Goal: Transaction & Acquisition: Complete application form

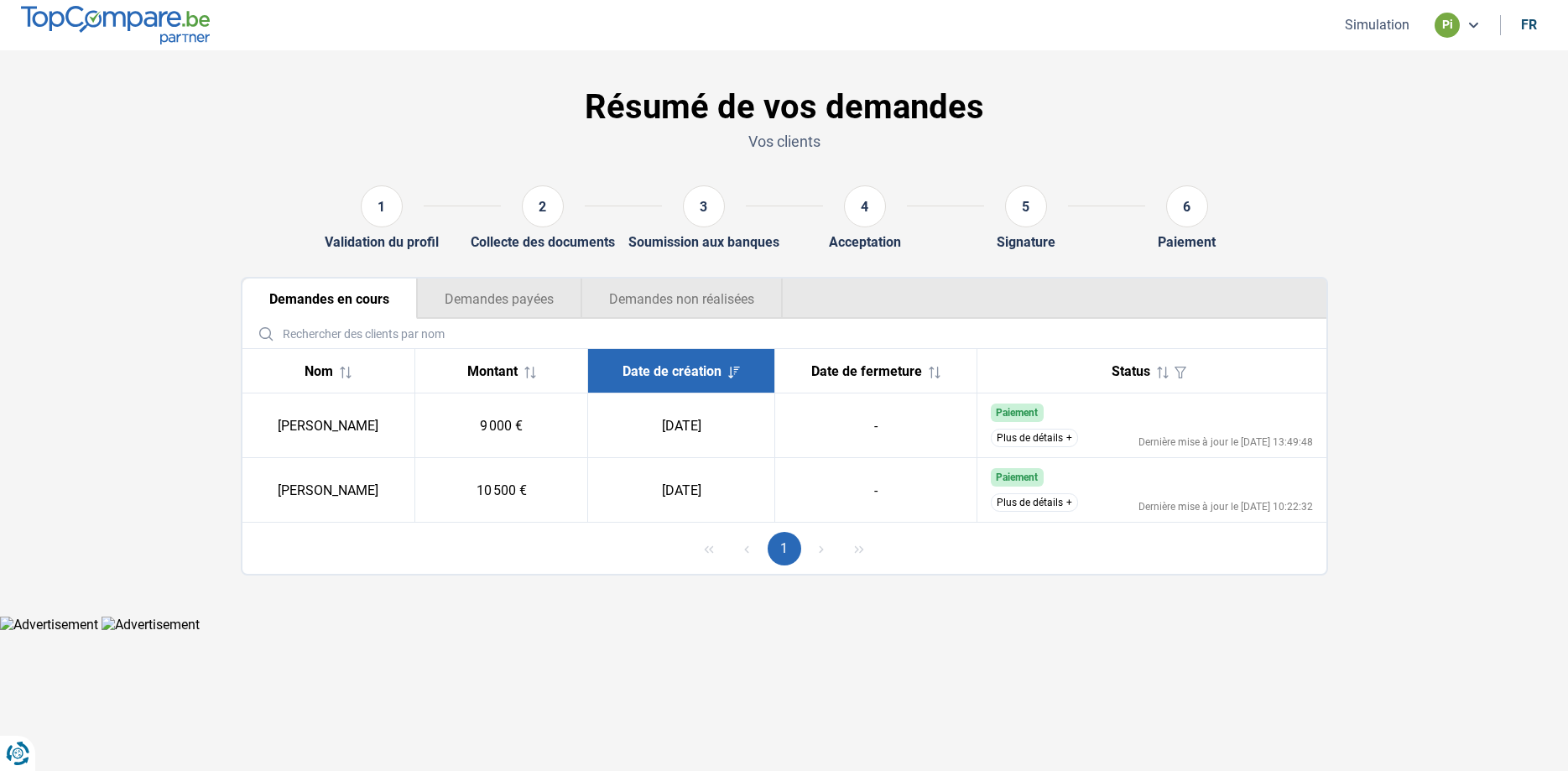
click at [1394, 28] on button "Simulation" at bounding box center [1376, 24] width 75 height 18
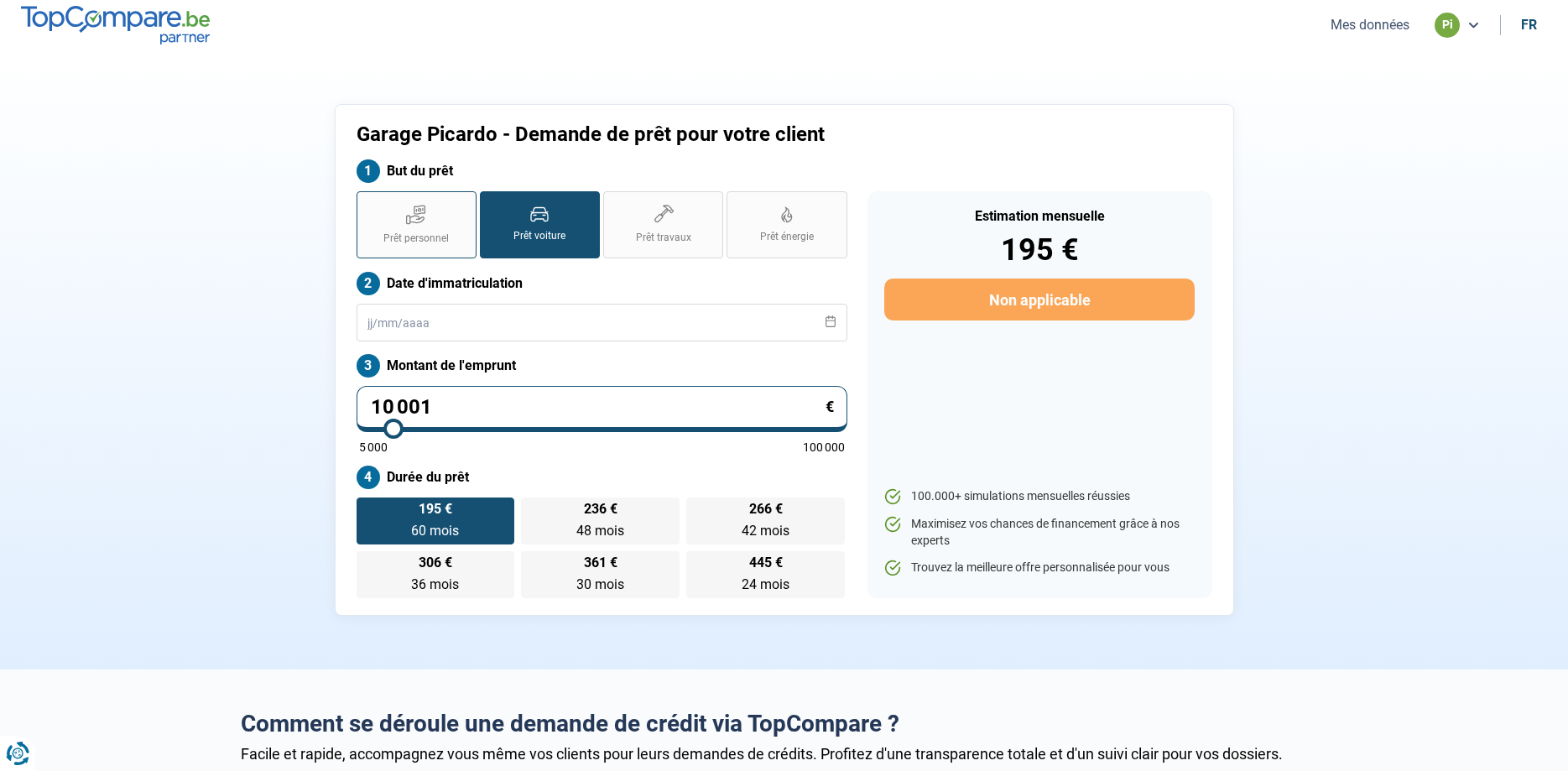
click at [412, 218] on icon at bounding box center [416, 214] width 20 height 21
click at [368, 202] on input "Prêt personnel" at bounding box center [362, 196] width 11 height 11
radio input "true"
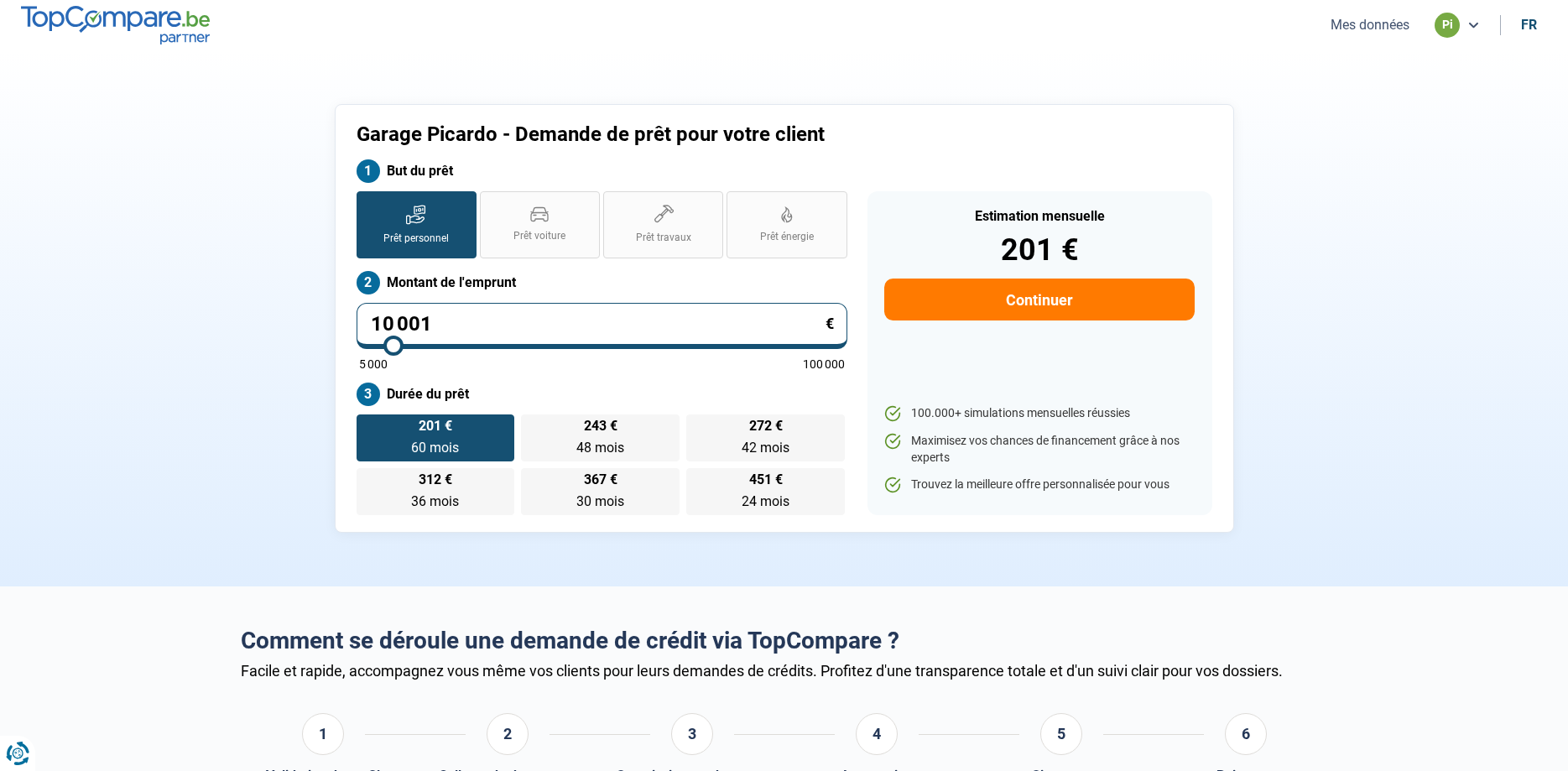
drag, startPoint x: 442, startPoint y: 329, endPoint x: 313, endPoint y: 325, distance: 129.1
click at [357, 325] on input "10 001" at bounding box center [602, 326] width 491 height 46
drag, startPoint x: 515, startPoint y: 286, endPoint x: 500, endPoint y: 308, distance: 26.6
click at [510, 298] on div "Prêt personnel Prêt voiture Prêt travaux Prêt énergie Prêt personnel Montant de…" at bounding box center [602, 353] width 511 height 324
click at [485, 322] on input "10 001" at bounding box center [602, 326] width 491 height 46
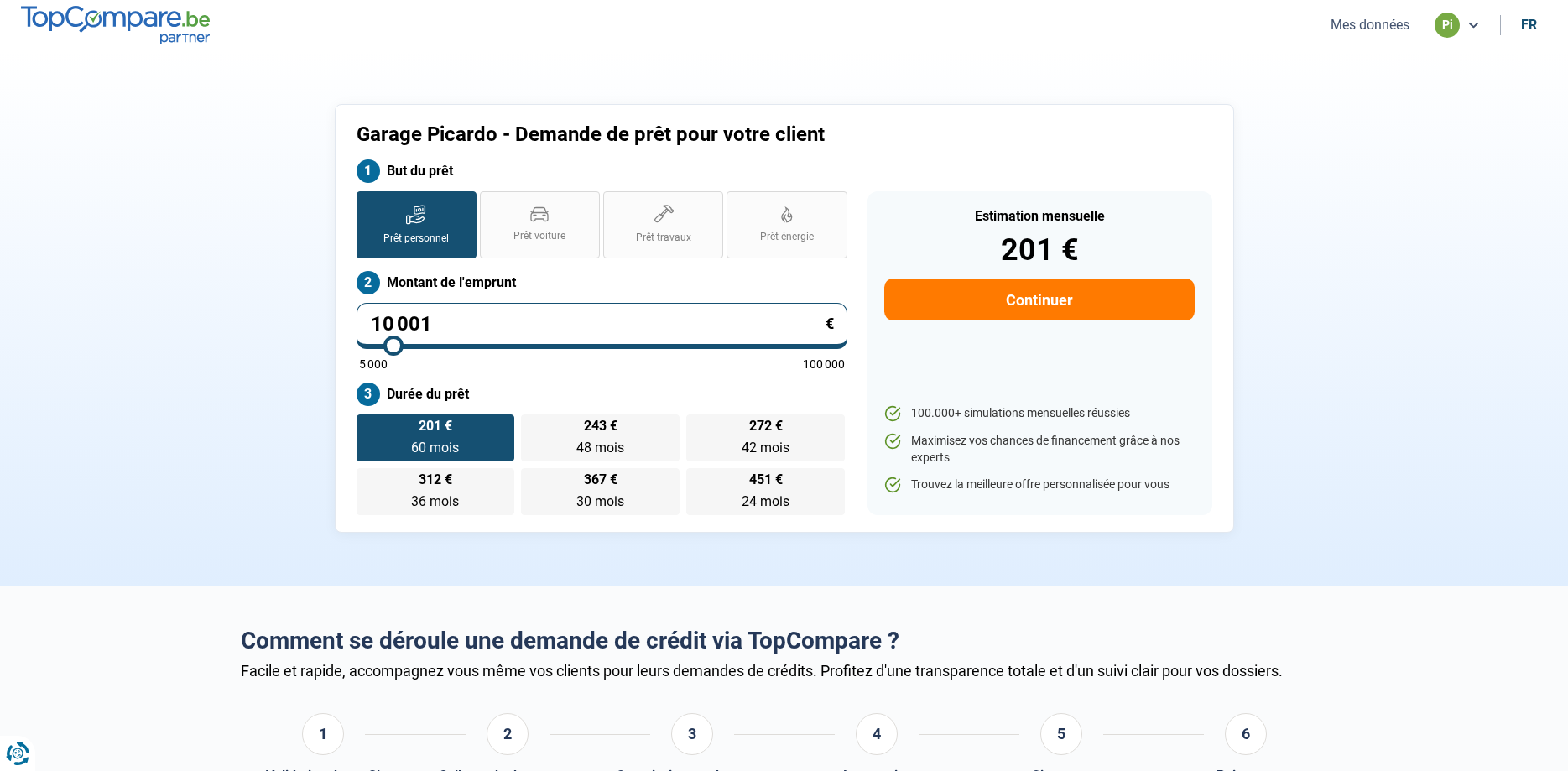
drag, startPoint x: 468, startPoint y: 322, endPoint x: 296, endPoint y: 360, distance: 176.1
click at [357, 349] on input "10 001" at bounding box center [602, 326] width 491 height 46
type input "0"
type input "5000"
type input "5 000"
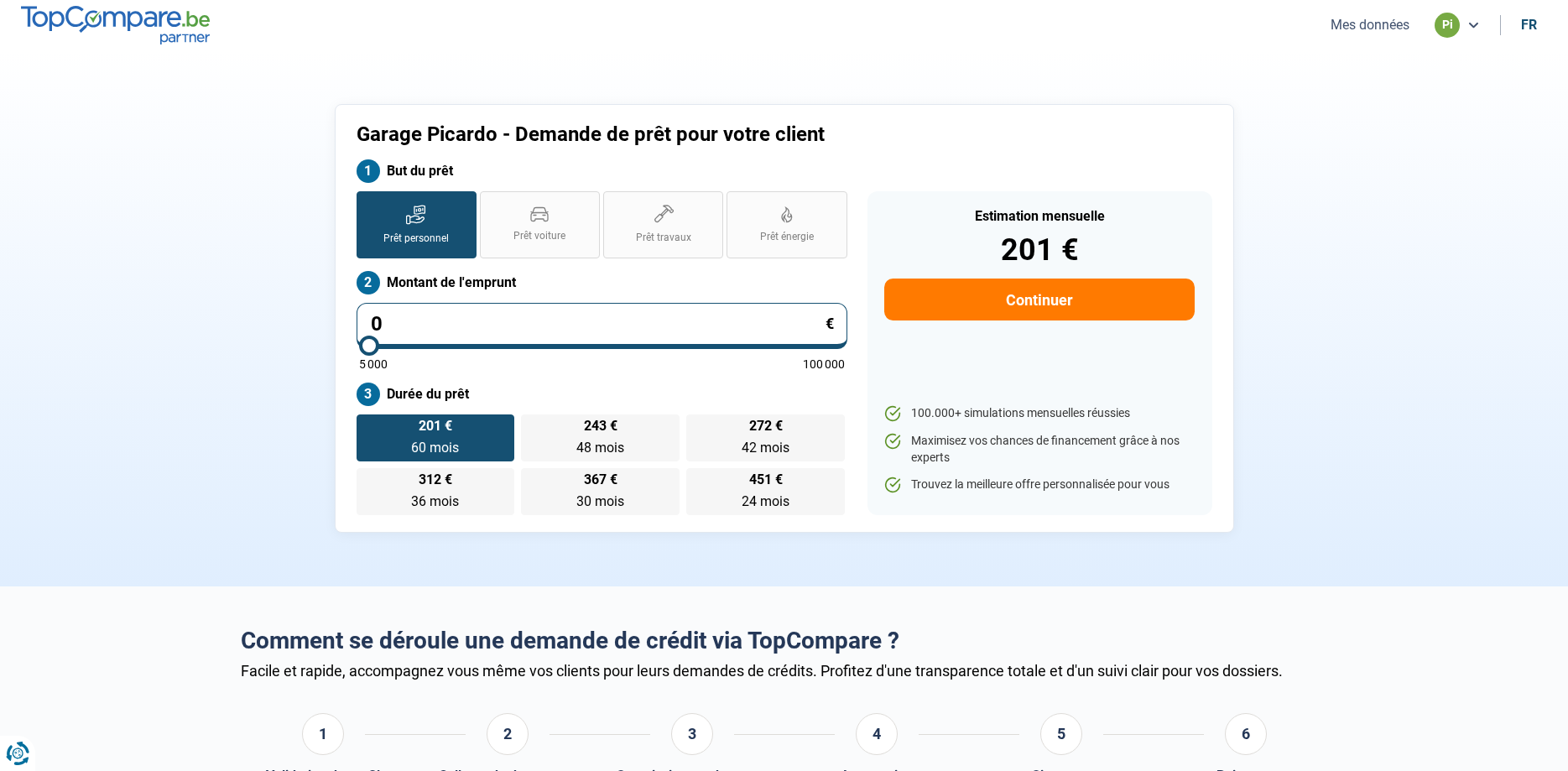
type input "5000"
radio input "true"
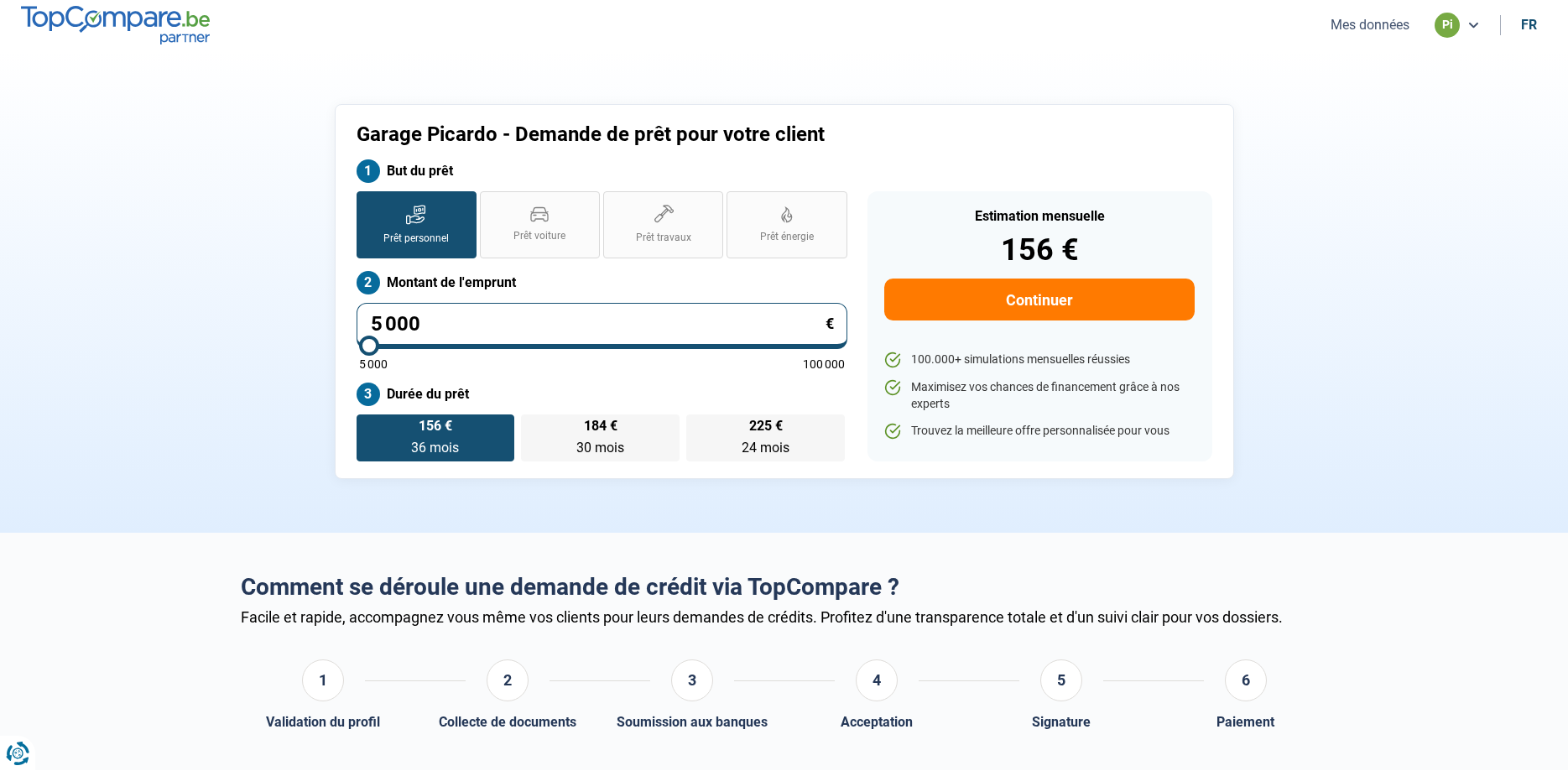
drag, startPoint x: 418, startPoint y: 331, endPoint x: 227, endPoint y: 360, distance: 193.2
click at [357, 349] on input "5 000" at bounding box center [602, 326] width 491 height 46
type input "6"
type input "5000"
type input "60"
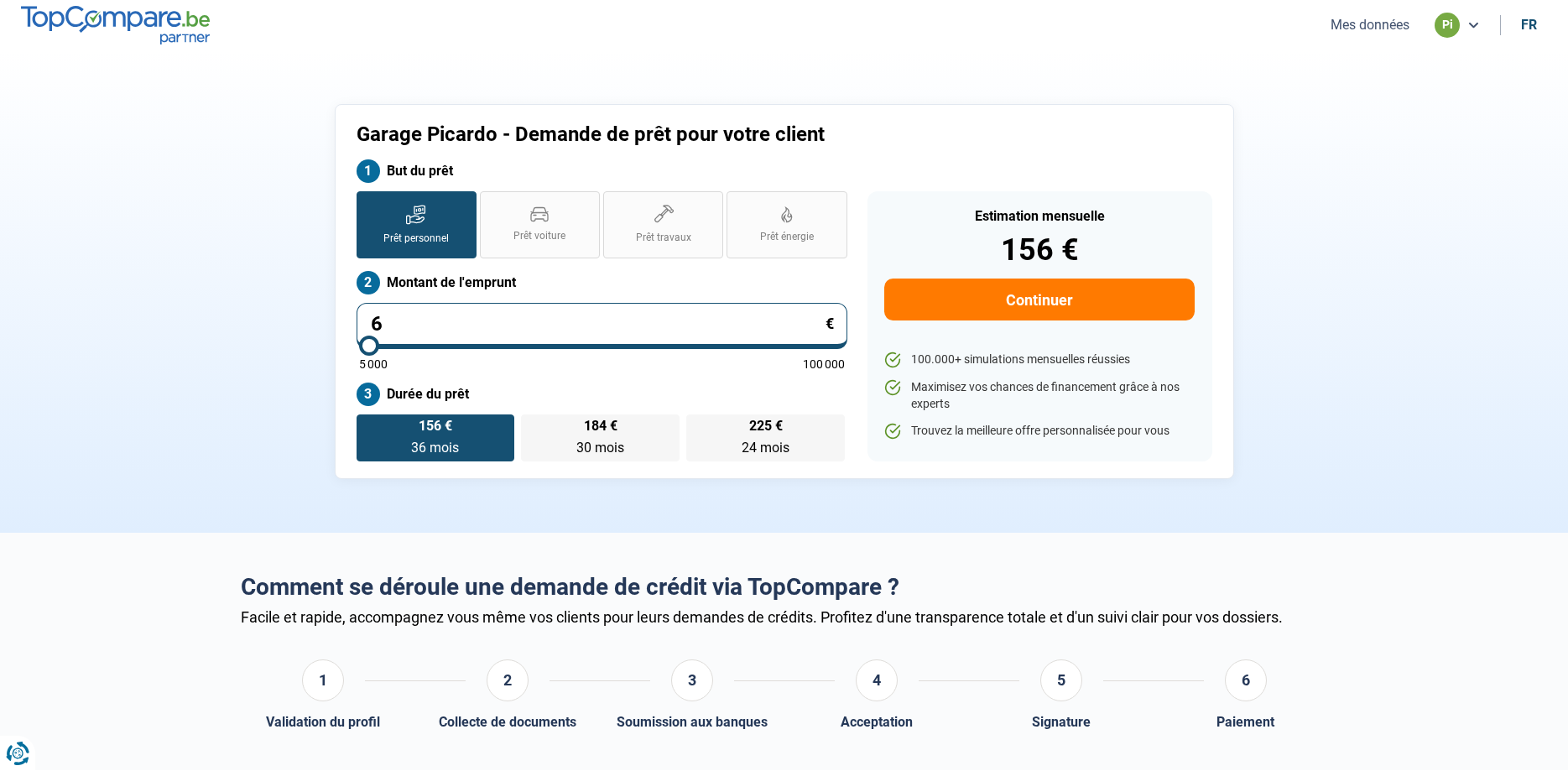
type input "5000"
type input "600"
type input "5000"
type input "6 000"
type input "6000"
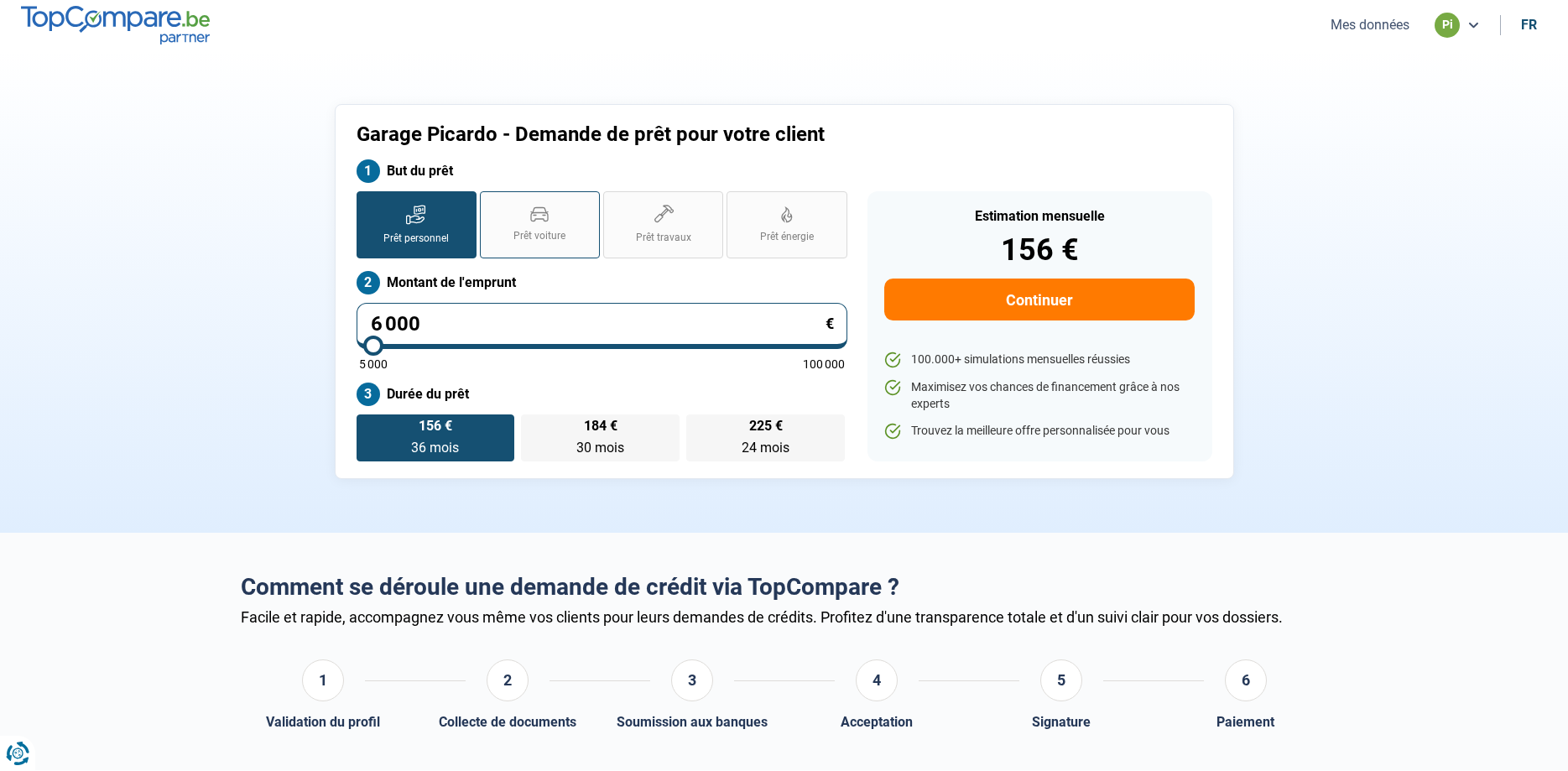
type input "6 000"
radio input "false"
click at [542, 228] on label "Prêt voiture" at bounding box center [540, 224] width 120 height 67
click at [491, 202] on input "Prêt voiture" at bounding box center [485, 196] width 11 height 11
radio input "true"
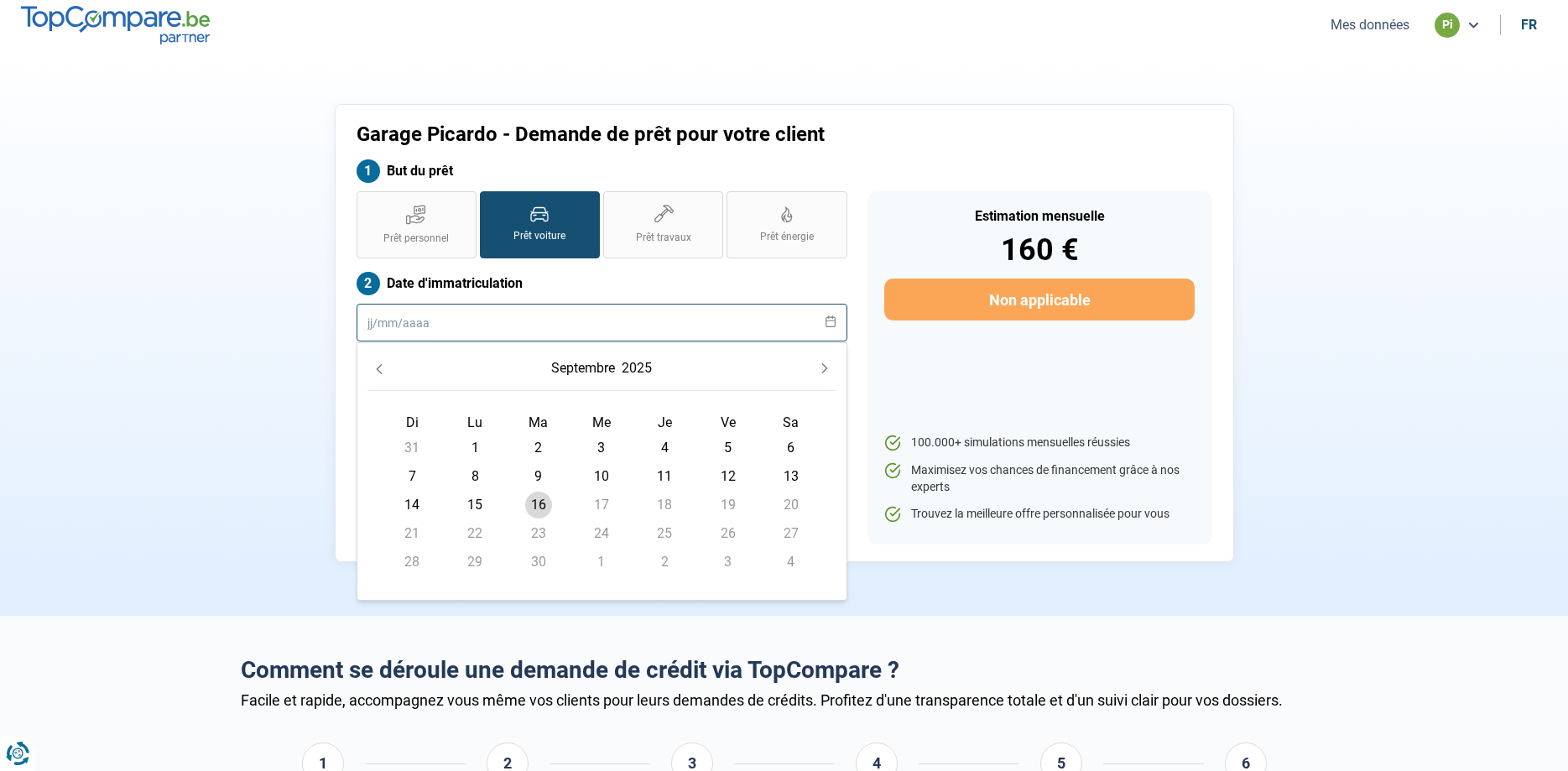
click at [383, 317] on input "text" at bounding box center [602, 322] width 491 height 38
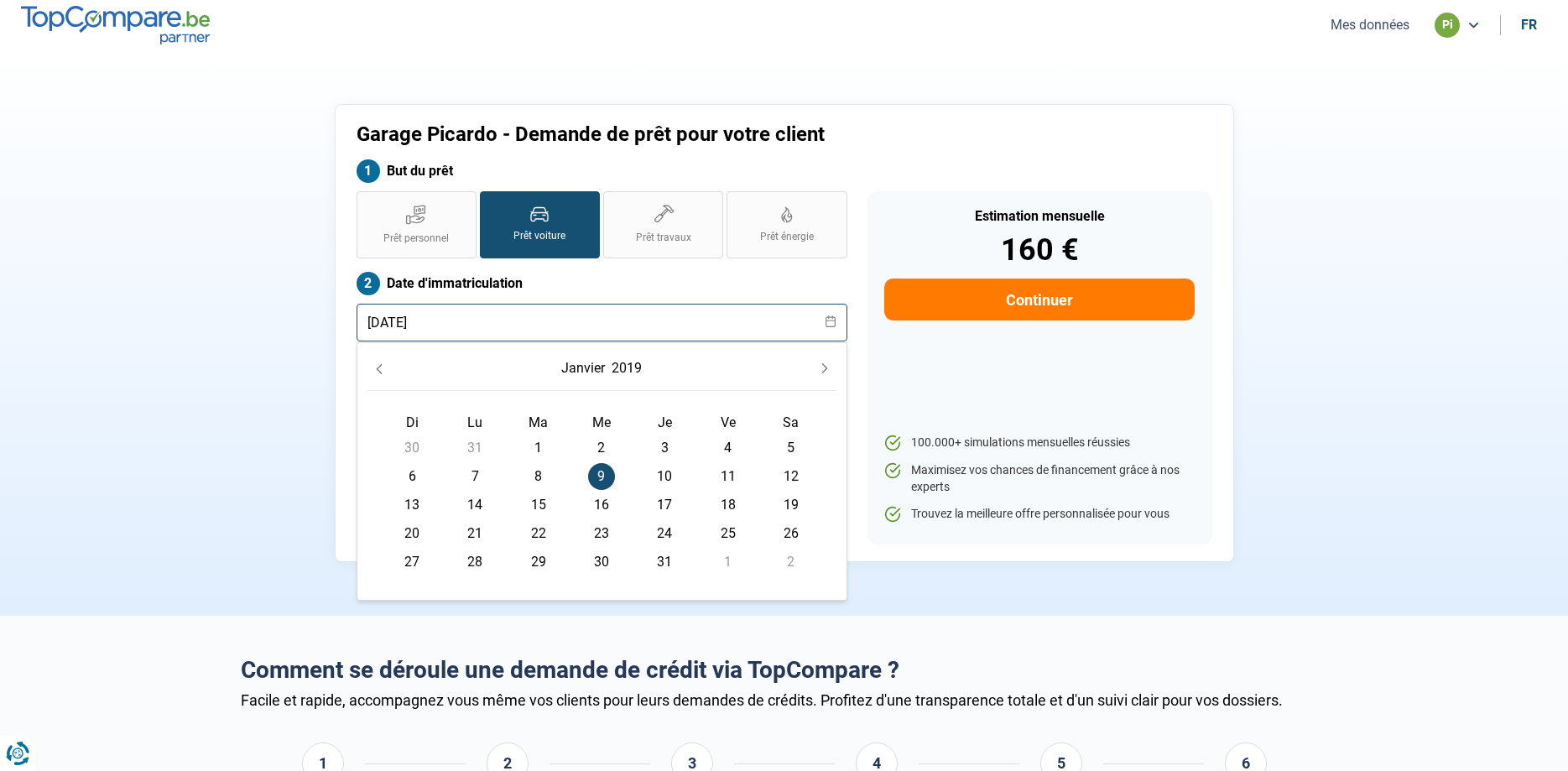
type input "[DATE]"
click at [486, 314] on input "[DATE]" at bounding box center [602, 322] width 491 height 38
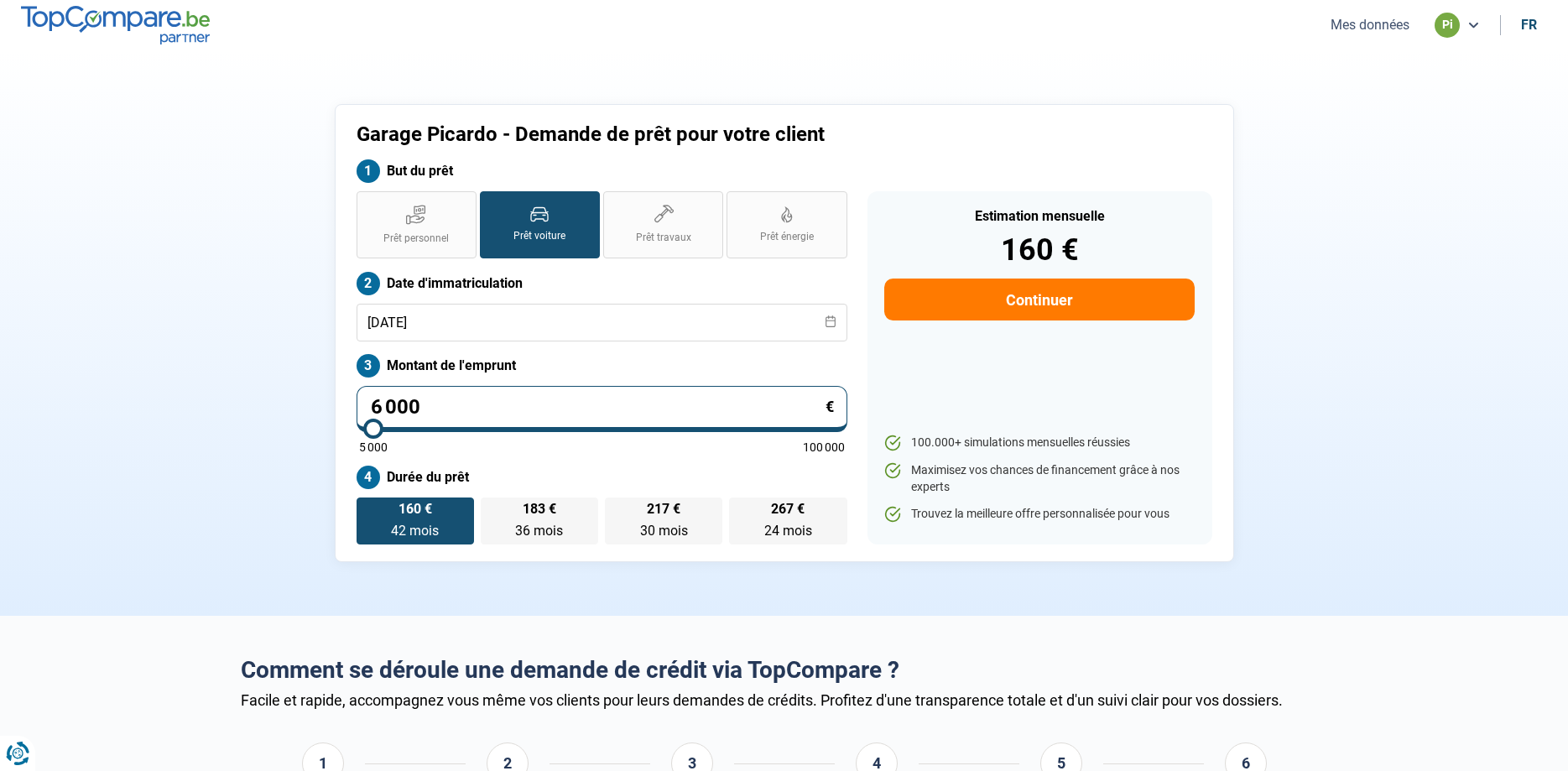
click at [170, 351] on section "Garage Picardo - Demande de prêt pour votre client But du prêt Prêt personnel P…" at bounding box center [784, 333] width 1568 height 565
drag, startPoint x: 524, startPoint y: 454, endPoint x: 538, endPoint y: 443, distance: 17.8
click at [528, 450] on div "Prêt personnel Prêt voiture Prêt travaux Prêt énergie Prêt voiture Date d'immat…" at bounding box center [602, 367] width 511 height 353
click at [763, 382] on div "Prêt personnel Prêt voiture Prêt travaux Prêt énergie Prêt voiture Date d'immat…" at bounding box center [602, 367] width 511 height 353
click at [769, 369] on label "Montant de l'emprunt" at bounding box center [602, 365] width 491 height 23
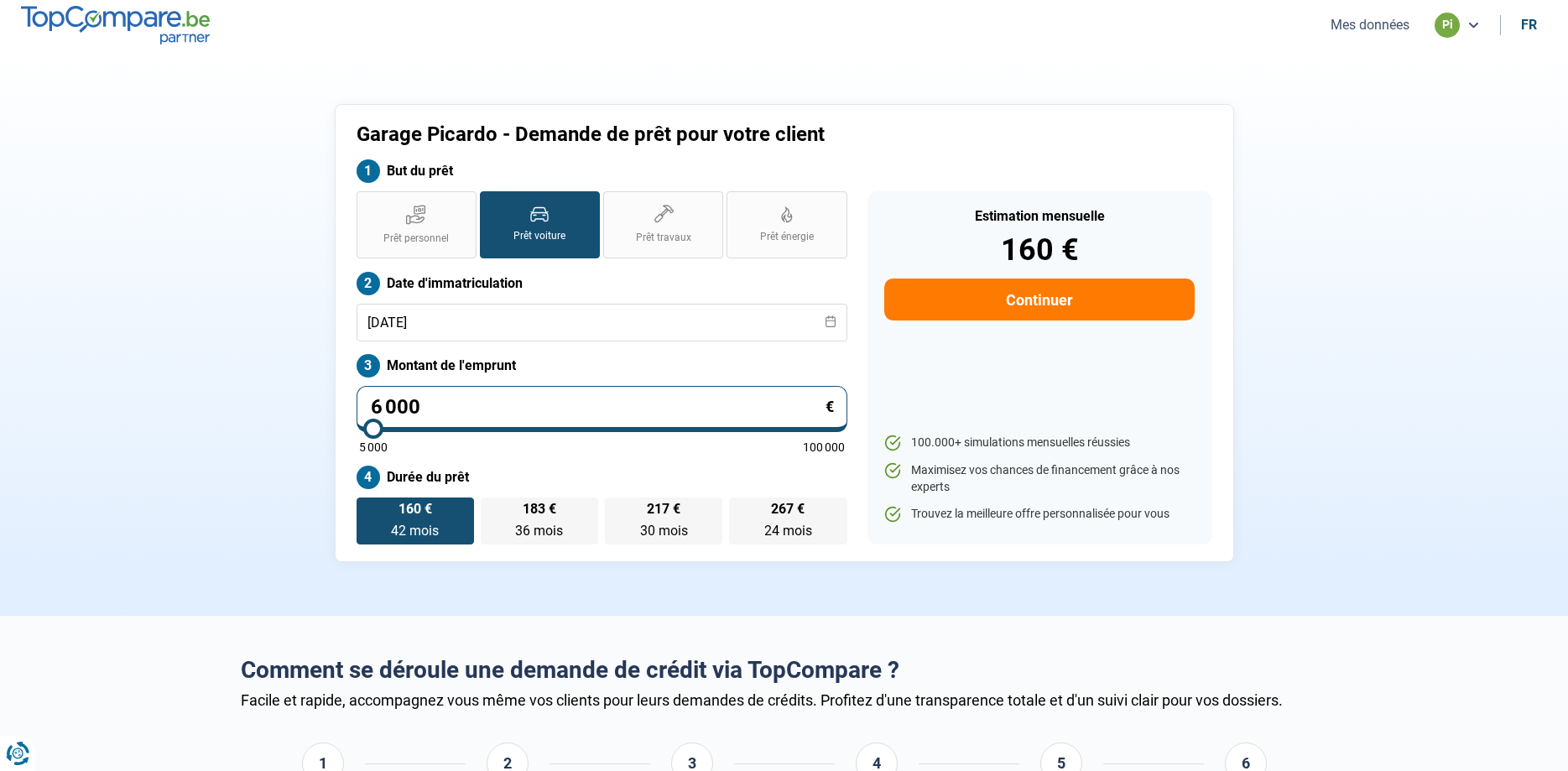
click at [770, 368] on label "Montant de l'emprunt" at bounding box center [602, 365] width 491 height 23
drag, startPoint x: 770, startPoint y: 368, endPoint x: 633, endPoint y: 487, distance: 181.5
click at [688, 422] on div "Prêt personnel Prêt voiture Prêt travaux Prêt énergie Prêt voiture Date d'immat…" at bounding box center [602, 367] width 511 height 353
drag, startPoint x: 537, startPoint y: 523, endPoint x: 467, endPoint y: 526, distance: 70.1
click at [534, 522] on label "183 € 36 mois 36 mois" at bounding box center [539, 521] width 118 height 47
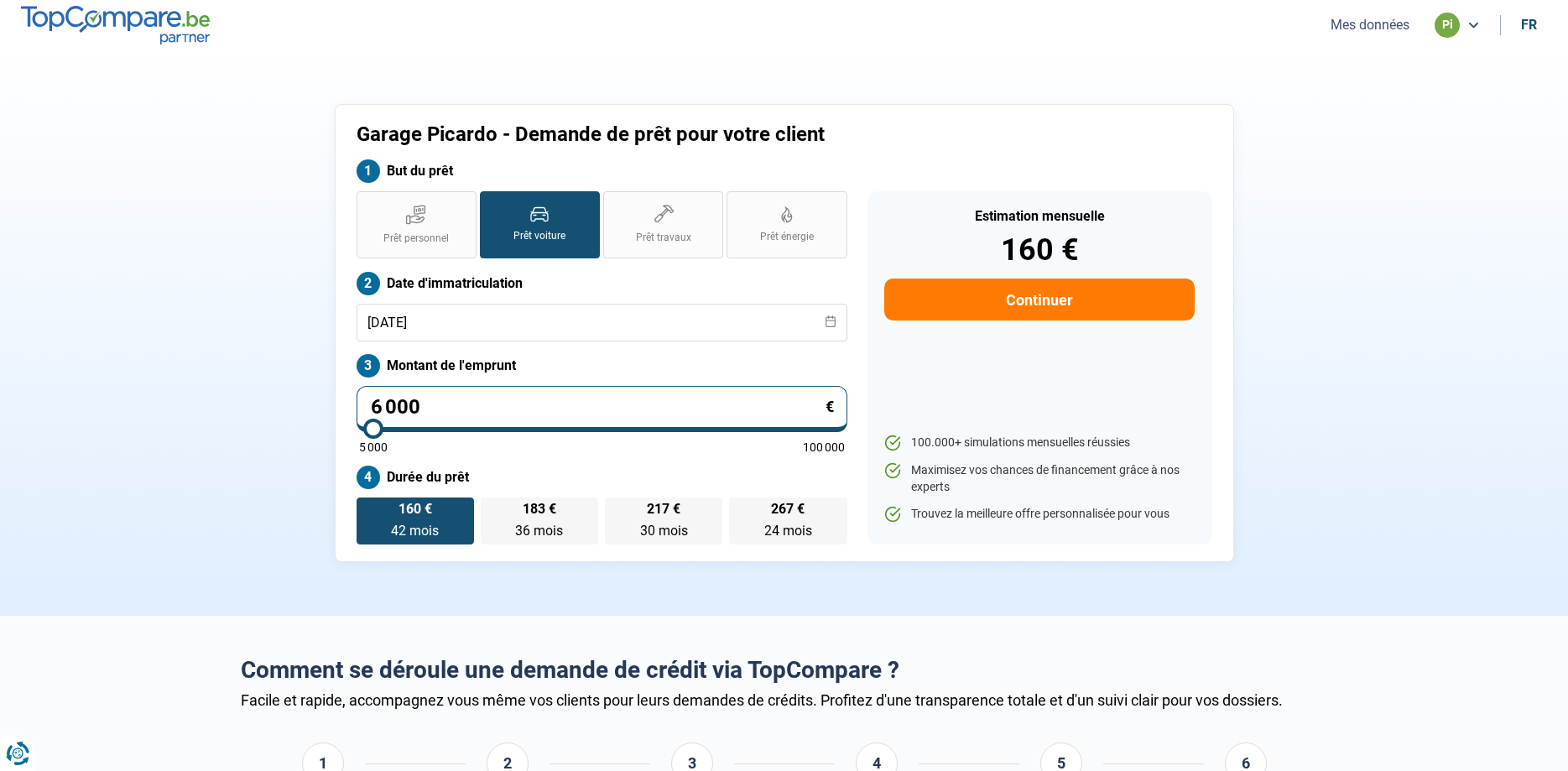
click at [492, 509] on input "183 € 36 mois 36 mois" at bounding box center [486, 503] width 11 height 11
radio input "true"
click at [445, 514] on label "160 € 42 mois 42 mois" at bounding box center [415, 521] width 118 height 47
click at [368, 509] on input "160 € 42 mois 42 mois" at bounding box center [362, 503] width 11 height 11
radio input "true"
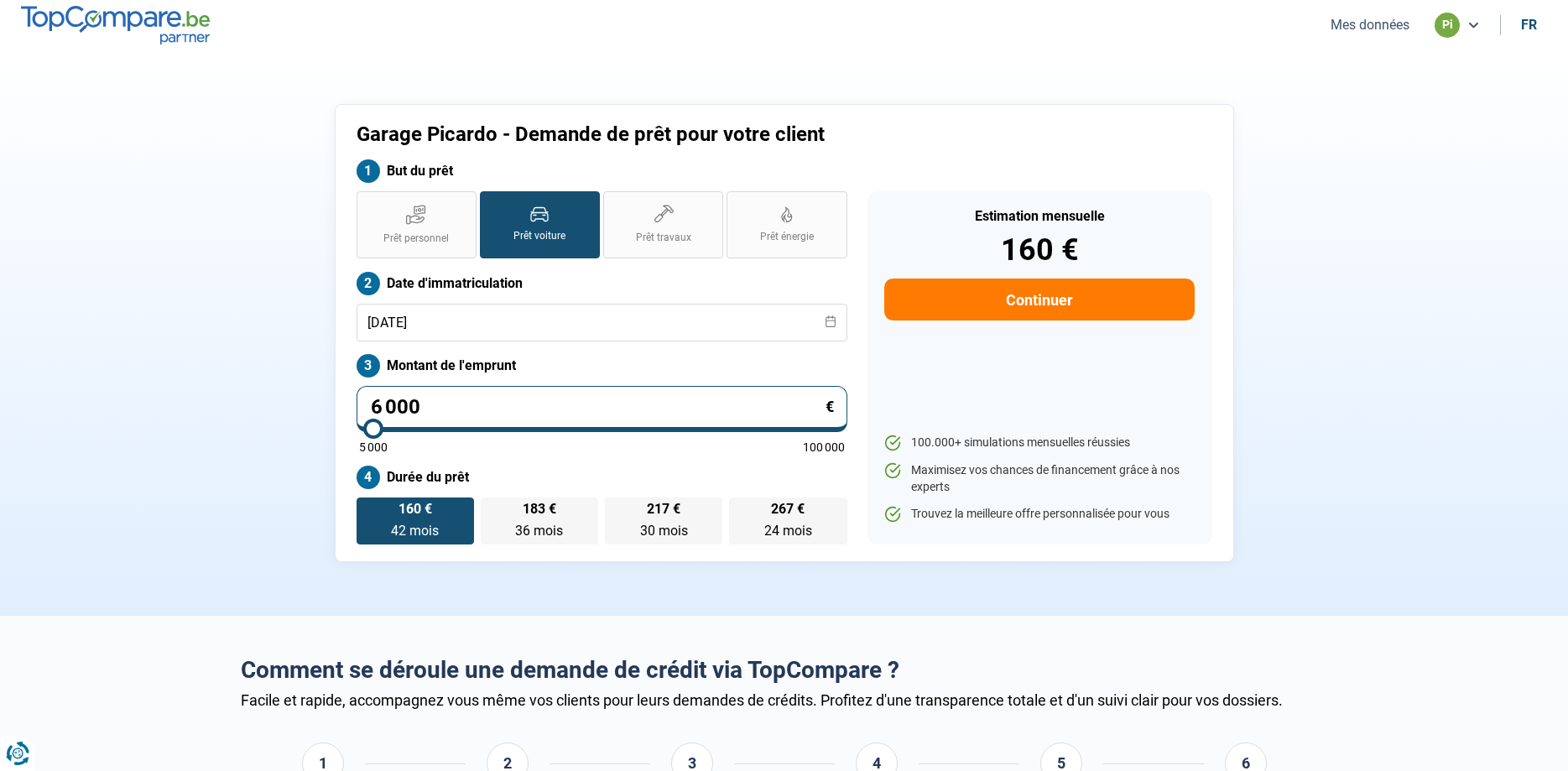
click at [545, 221] on icon at bounding box center [539, 214] width 19 height 16
click at [1044, 300] on button "Continuer" at bounding box center [1039, 299] width 309 height 42
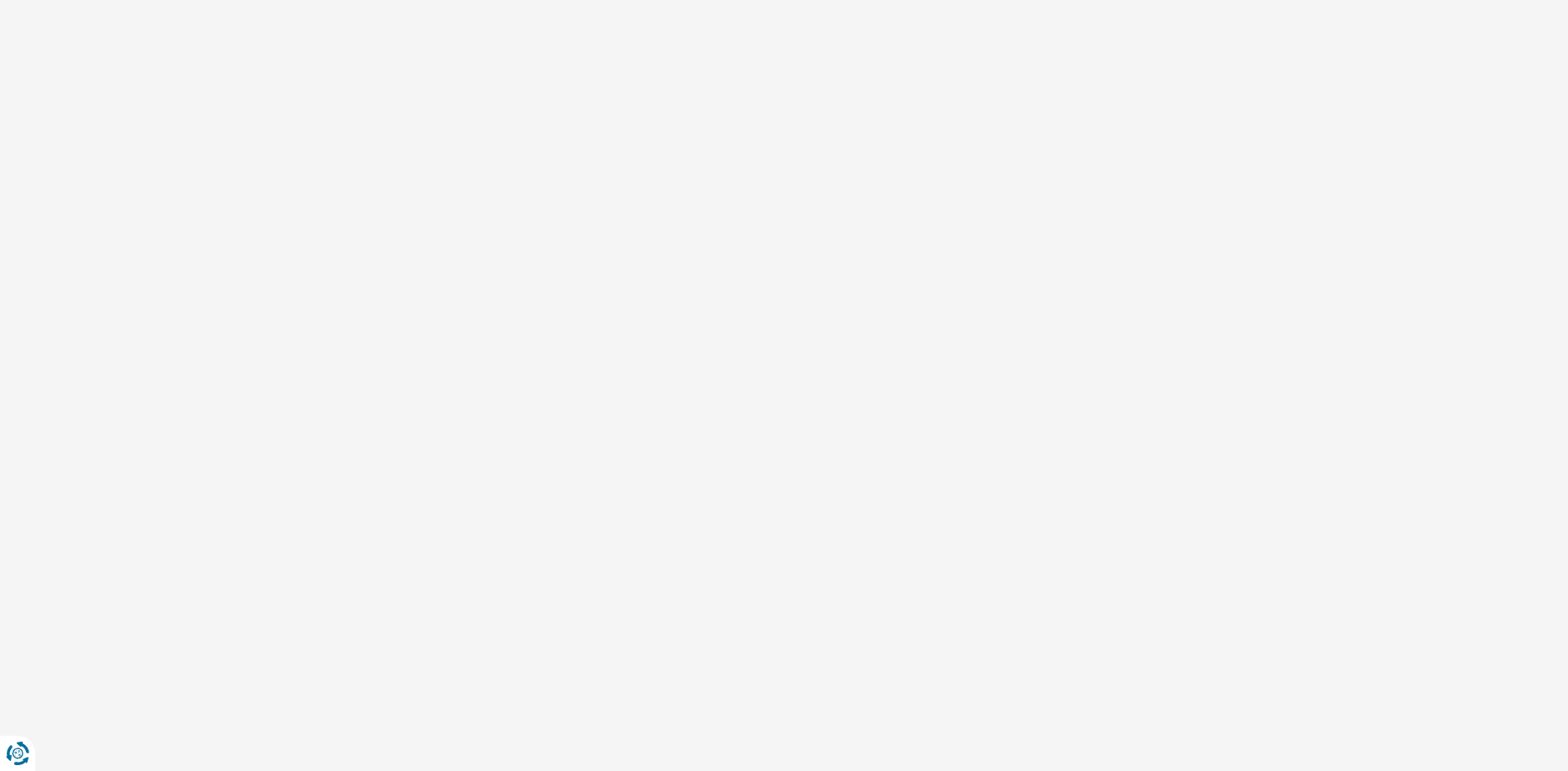
select select "32"
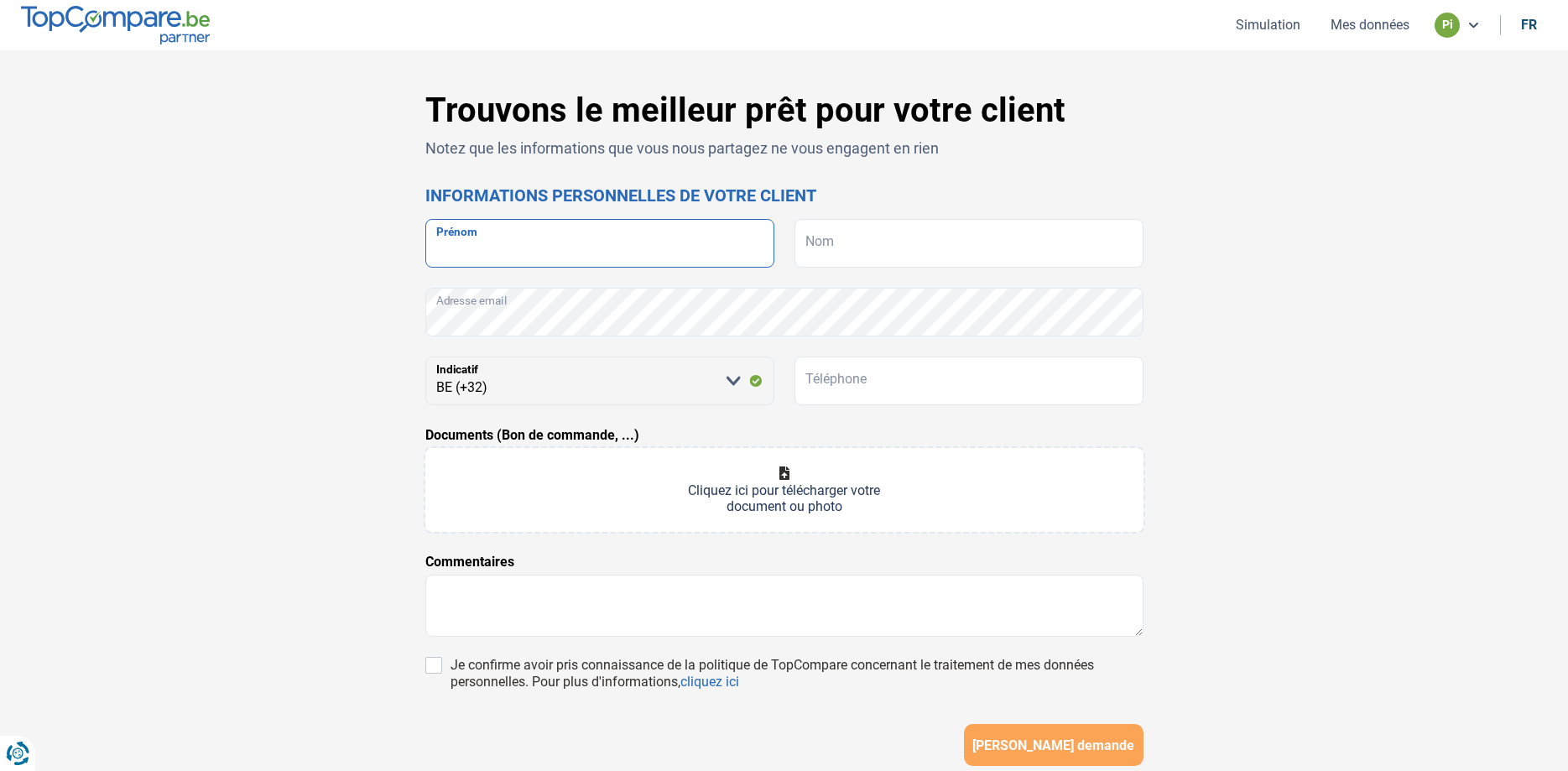
click at [456, 244] on input "Prénom" at bounding box center [599, 243] width 349 height 49
type input "[PERSON_NAME]"
click at [829, 244] on input "Nom" at bounding box center [969, 243] width 349 height 49
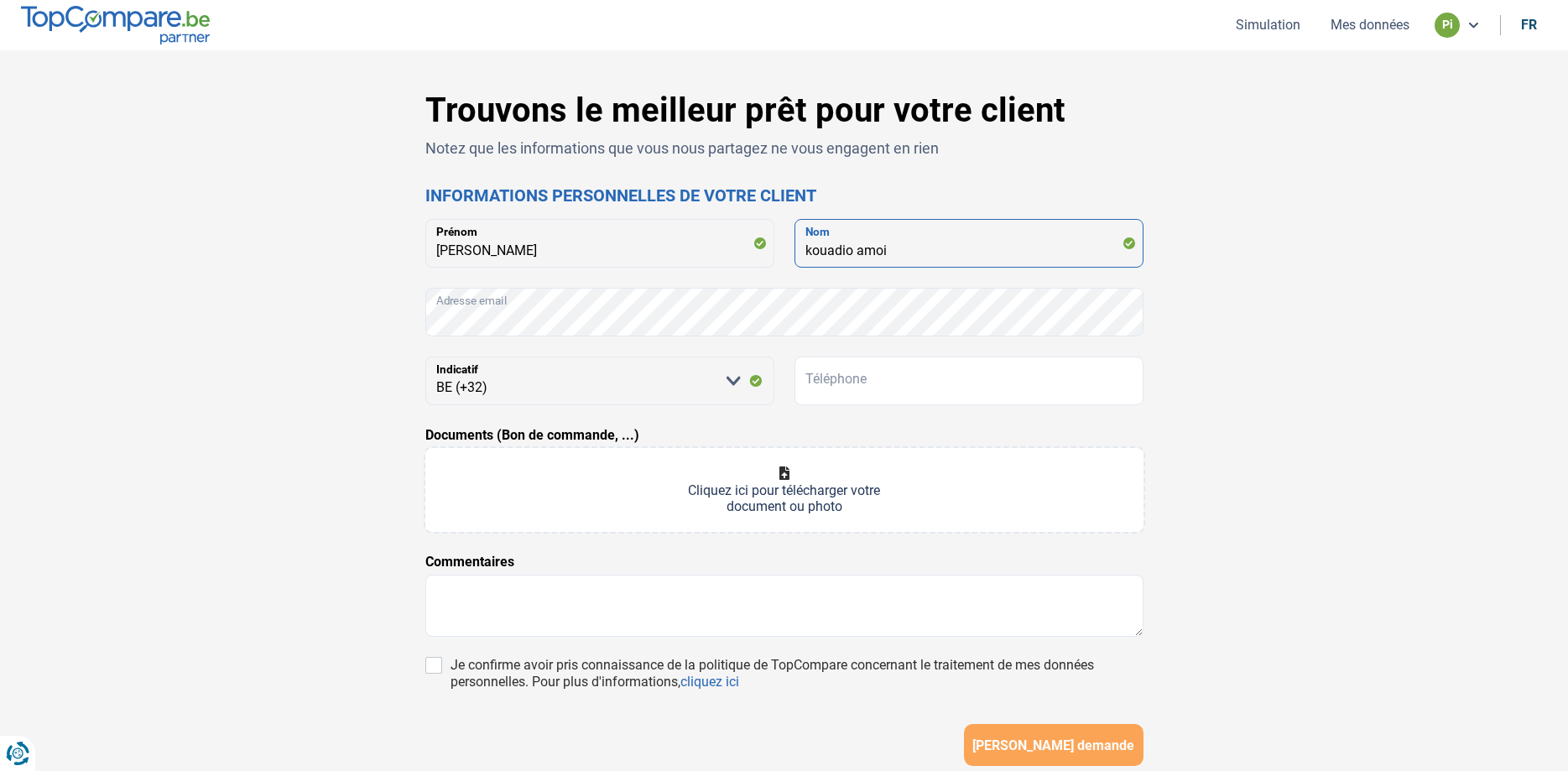
click at [893, 253] on input "kouadio amoi" at bounding box center [969, 243] width 349 height 49
type input "kouadio amoin"
click at [804, 380] on input "Téléphone" at bounding box center [969, 381] width 349 height 49
type input "0474625111"
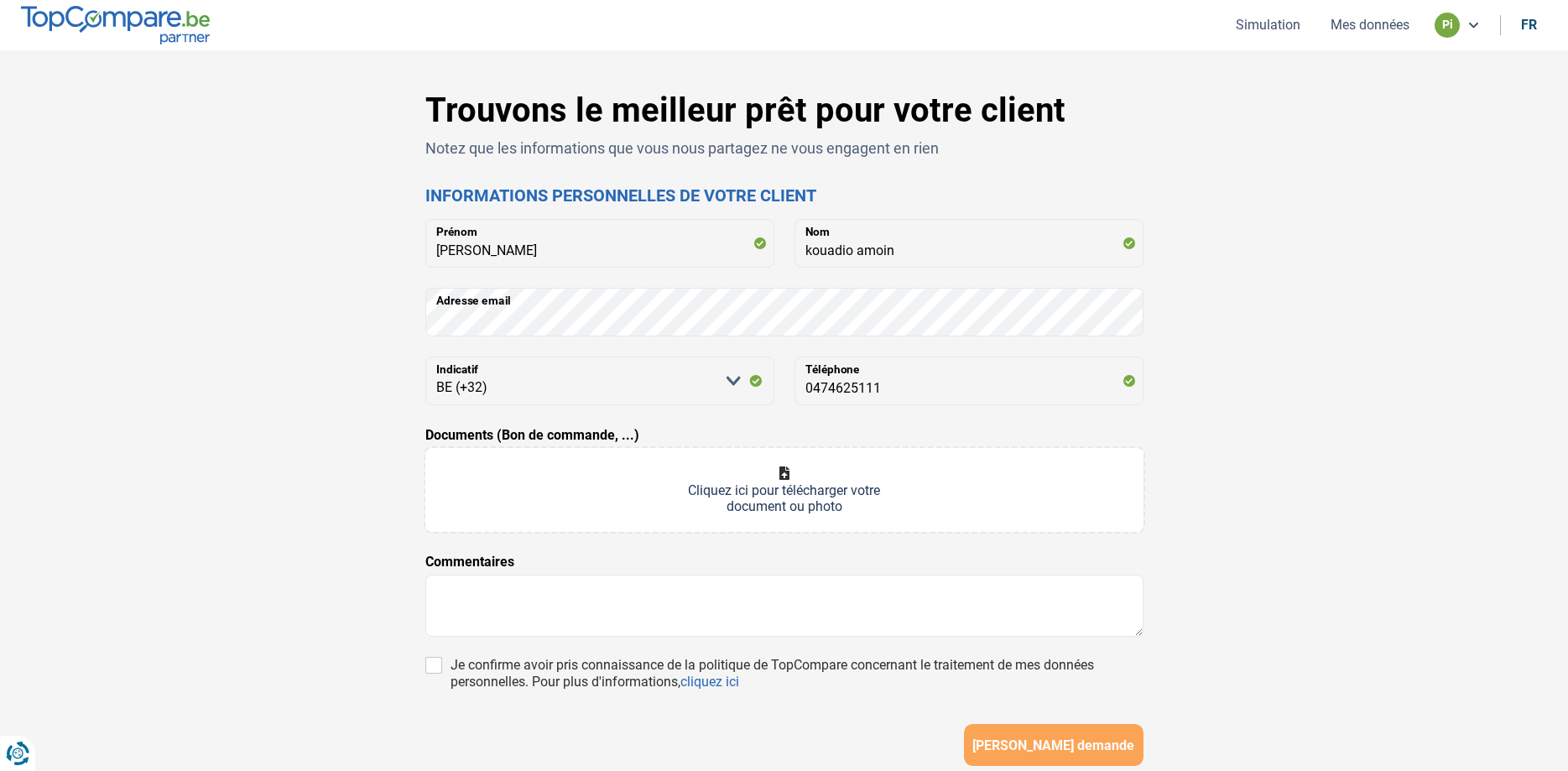
click at [786, 484] on input "Documents (Bon de commande, ...)" at bounding box center [784, 490] width 718 height 84
type input "C:\fakepath\bon de commande i10.pdf"
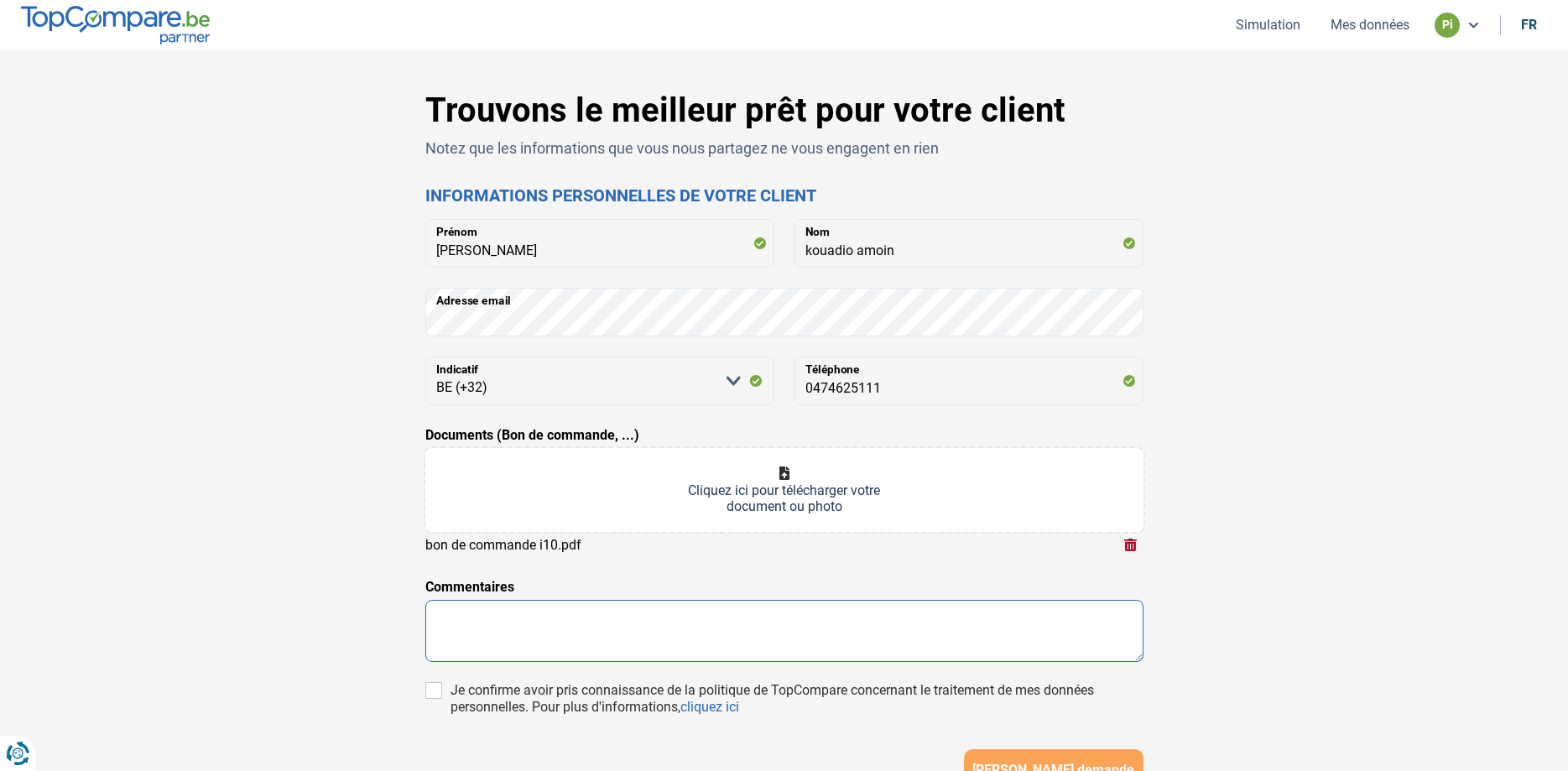
click at [441, 614] on textarea at bounding box center [784, 631] width 718 height 62
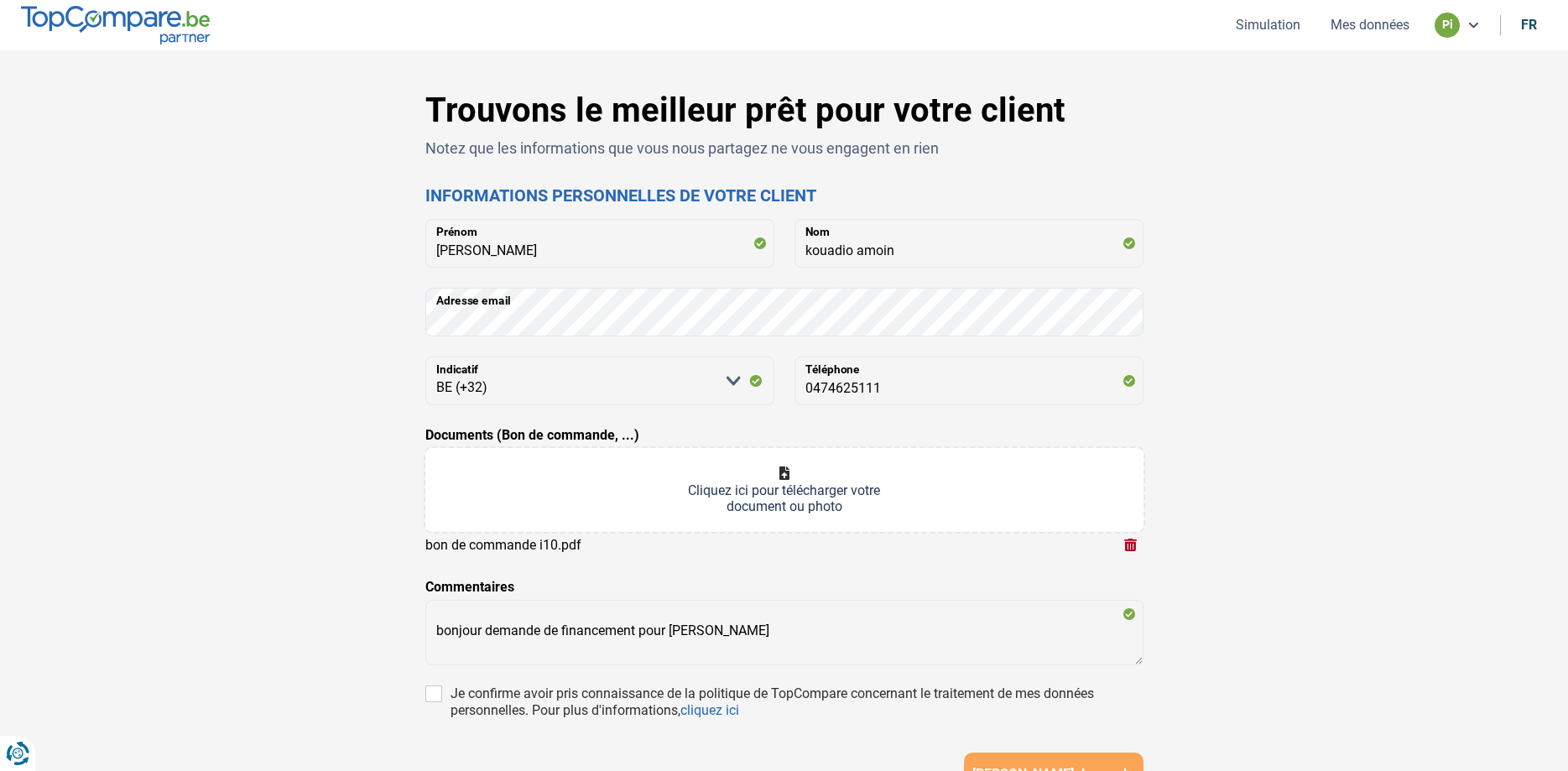
click at [1098, 484] on input "Documents (Bon de commande, ...)" at bounding box center [784, 490] width 718 height 84
click at [726, 631] on textarea "bonjour demande de financement pour [PERSON_NAME]" at bounding box center [784, 631] width 718 height 62
click at [791, 636] on textarea "bonjour demande de financement pour achat hyundai" at bounding box center [784, 631] width 718 height 62
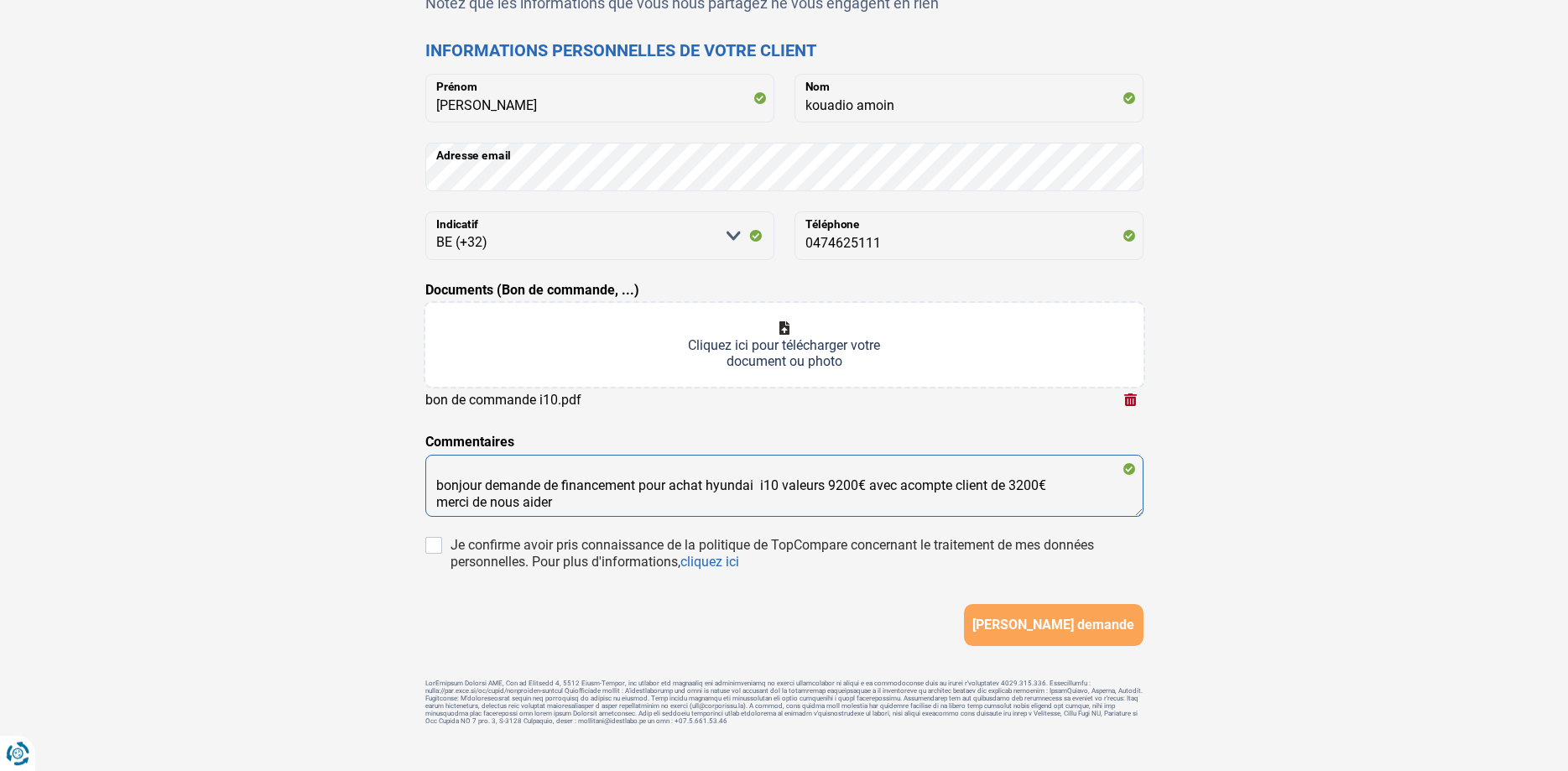
scroll to position [171, 0]
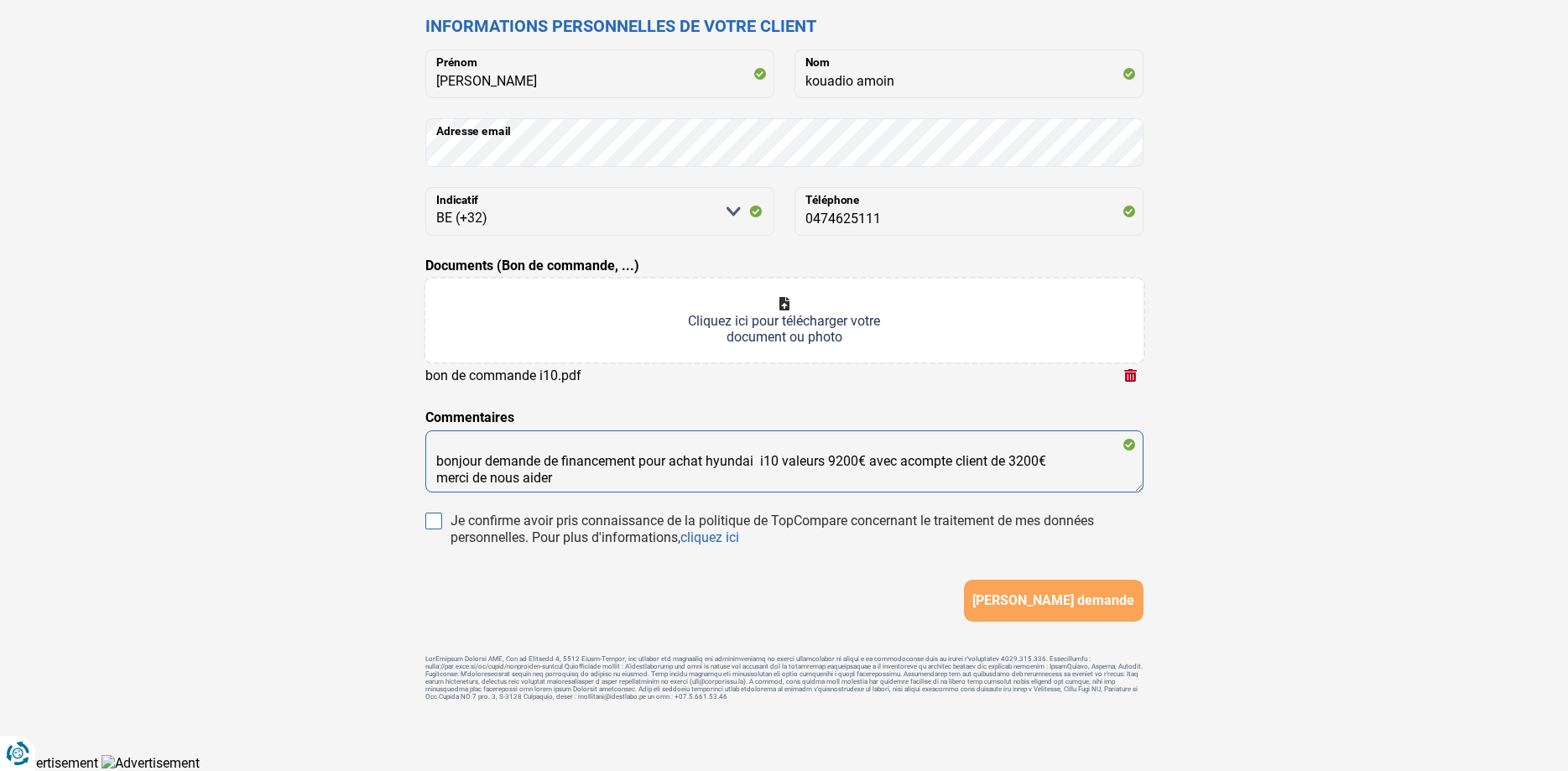
type textarea "bonjour demande de financement pour achat hyundai i10 valeurs 9200€ avec acompt…"
click at [441, 522] on input "Je confirme avoir pris connaissance de la politique de TopCompare concernant le…" at bounding box center [433, 523] width 17 height 17
checkbox input "true"
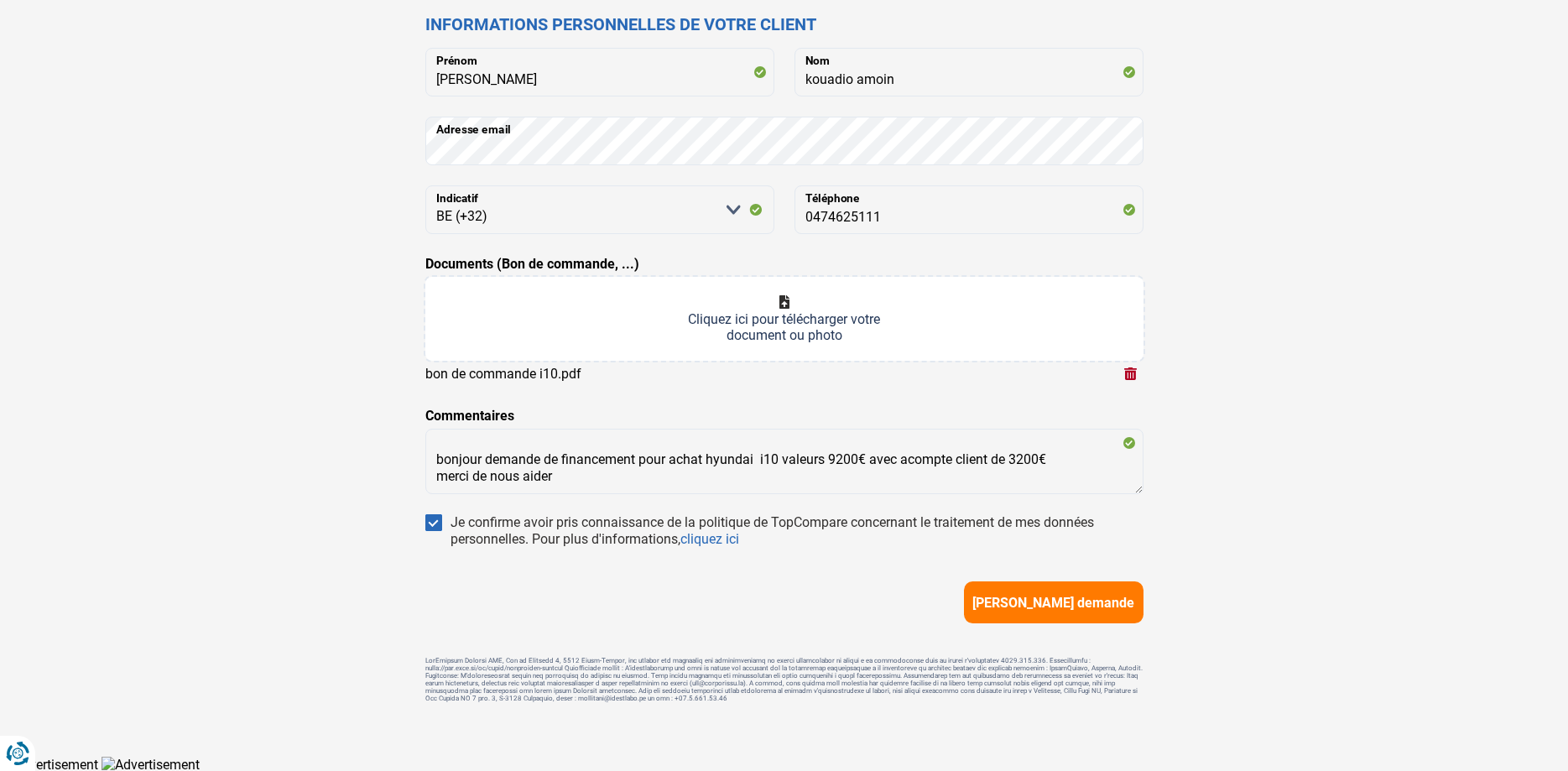
click at [1035, 594] on button "[PERSON_NAME] demande" at bounding box center [1054, 602] width 180 height 42
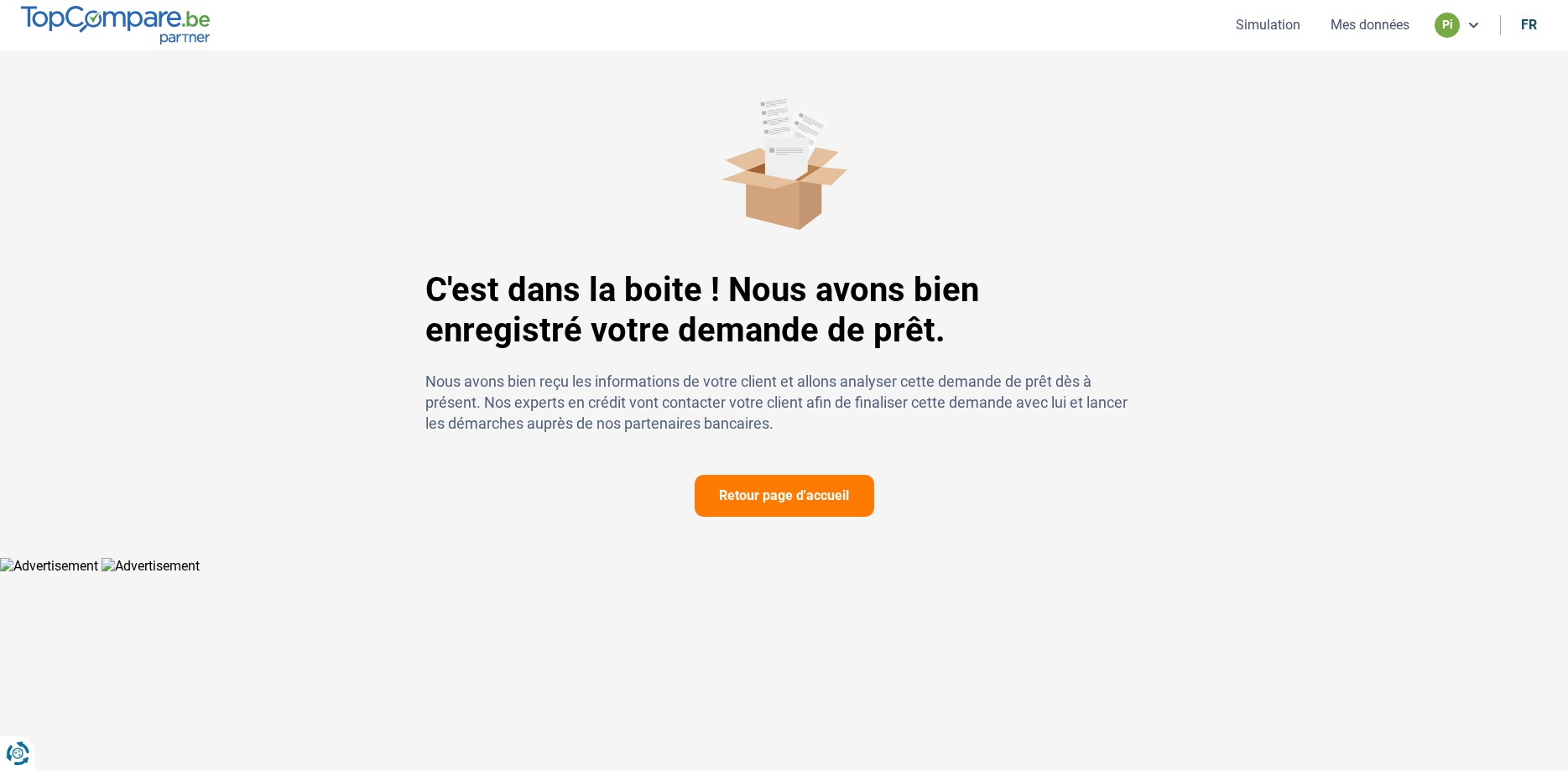
click at [797, 499] on button "Retour page d'accueil" at bounding box center [784, 496] width 180 height 42
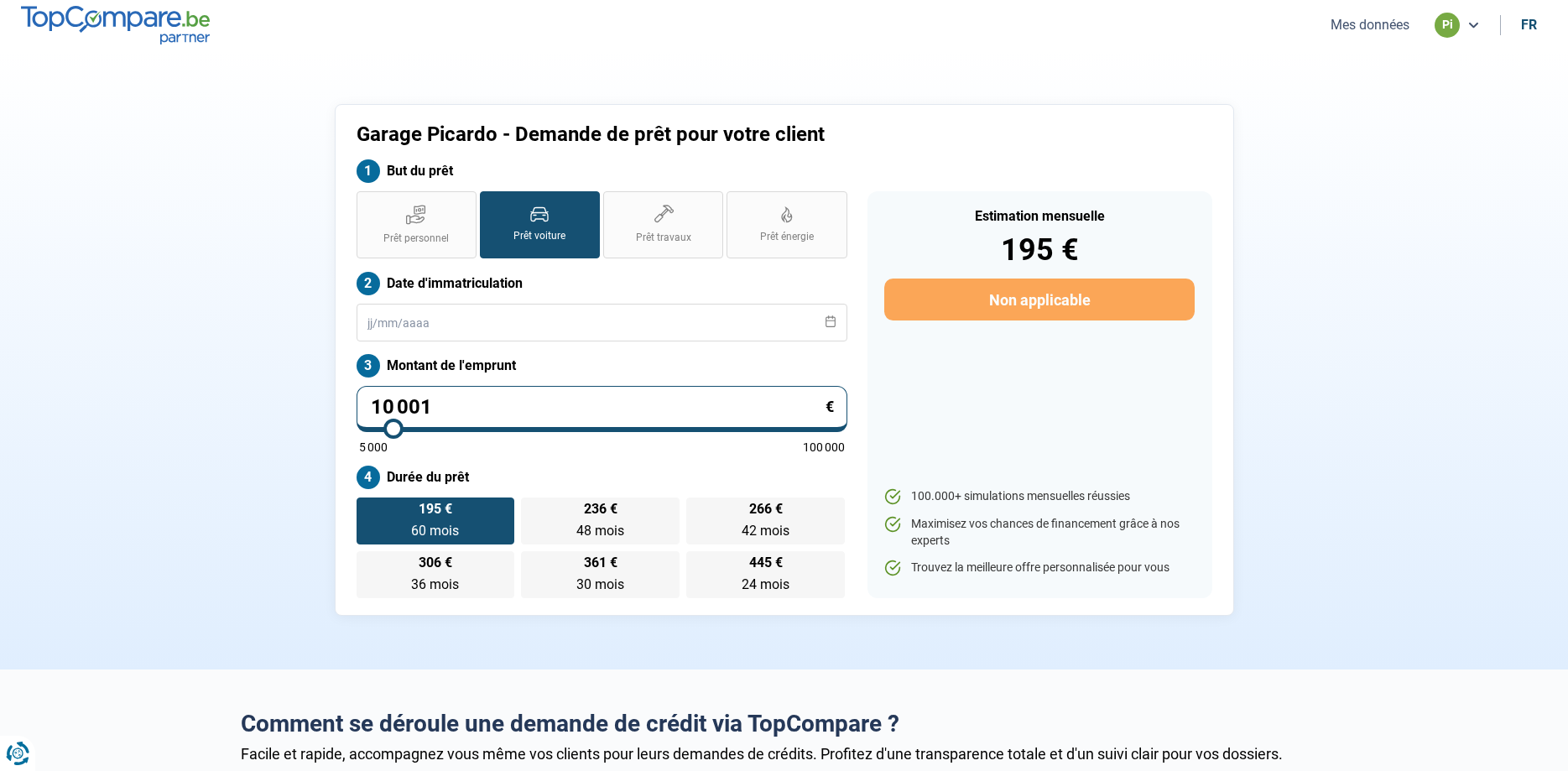
click at [1358, 24] on button "Mes données" at bounding box center [1370, 24] width 89 height 18
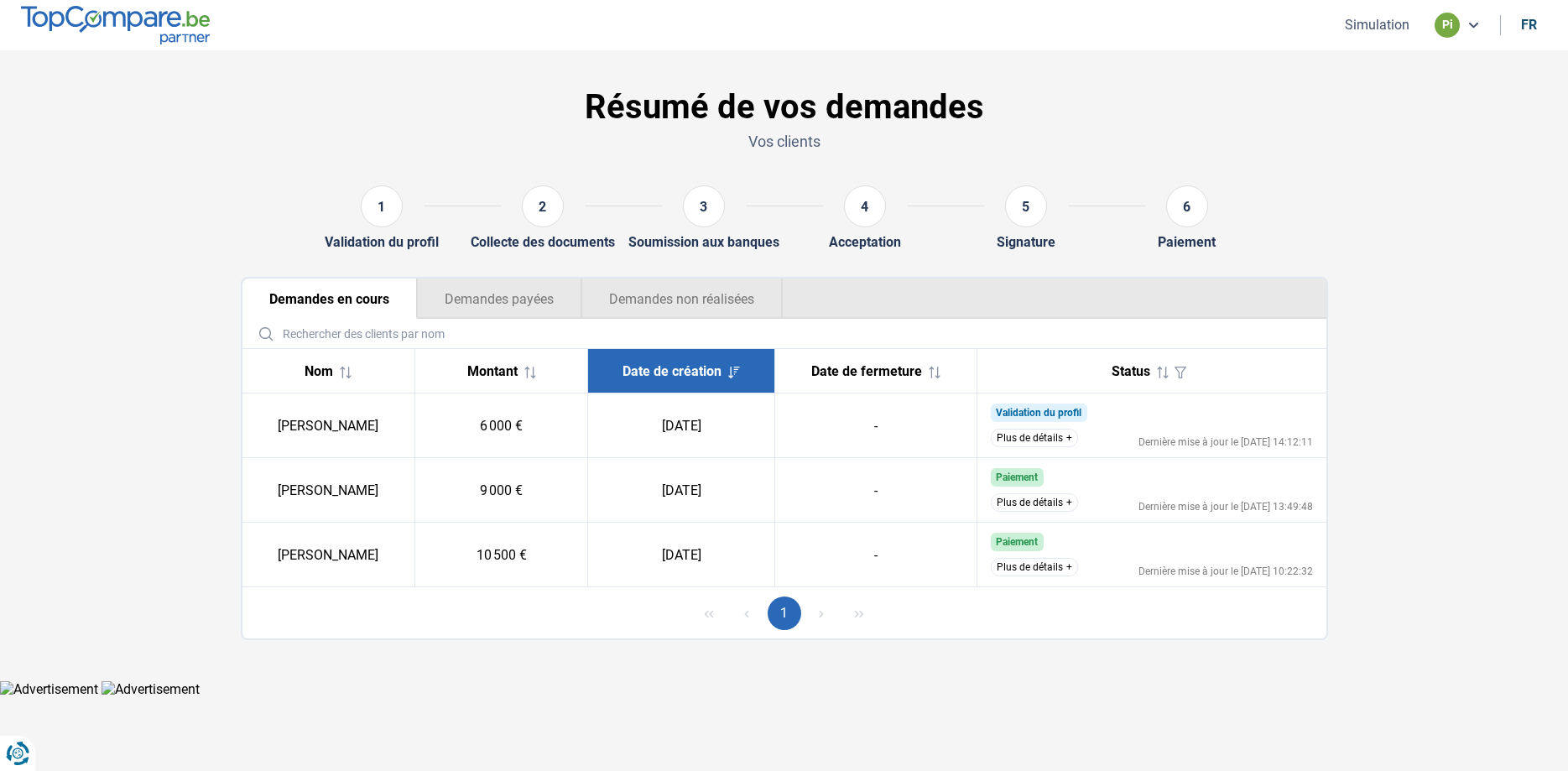
click at [1064, 441] on button "Plus de détails" at bounding box center [1035, 438] width 87 height 19
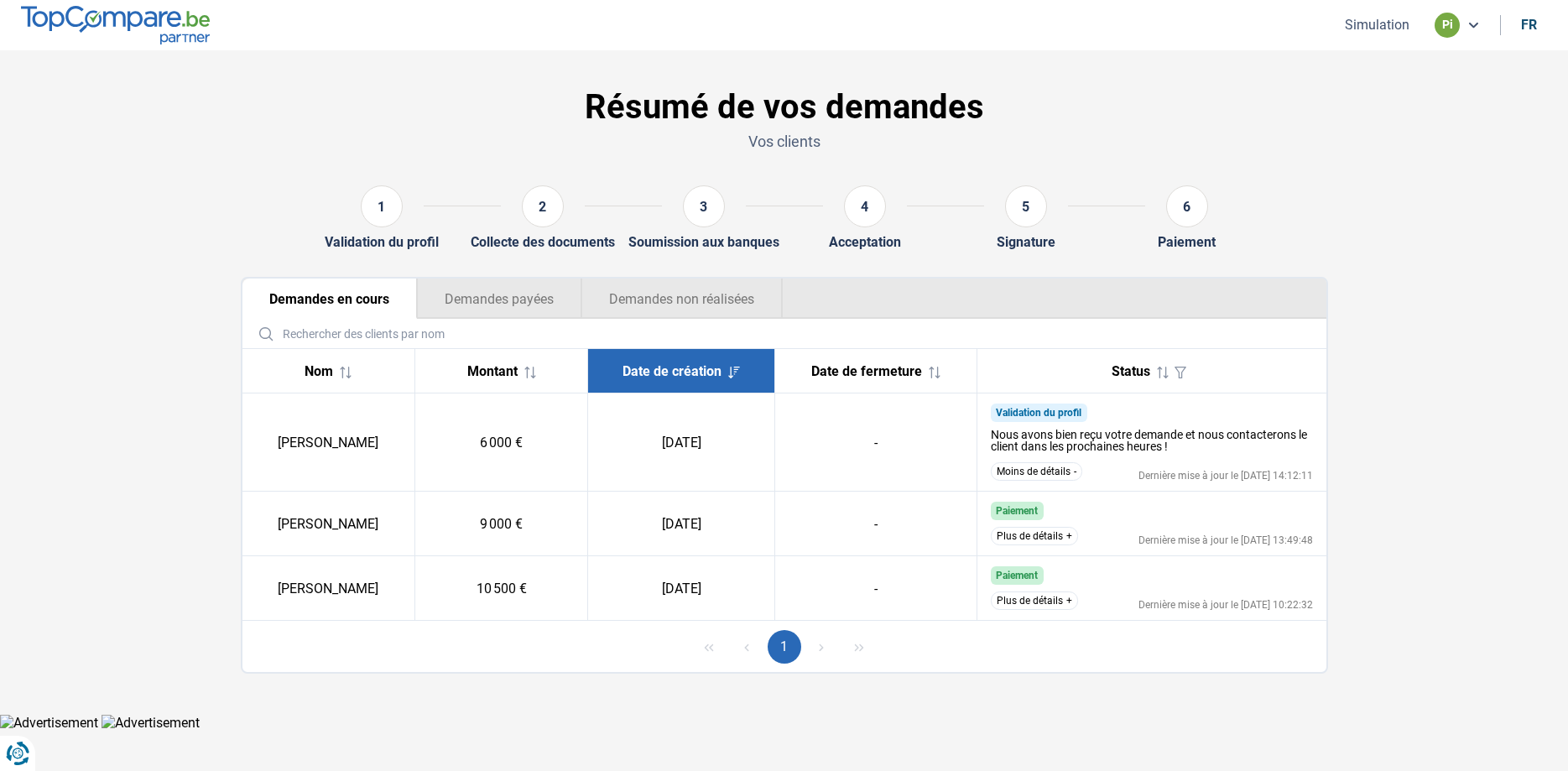
click at [1233, 449] on div "Nous avons bien reçu votre demande et nous contacterons le client dans les proc…" at bounding box center [1152, 440] width 322 height 23
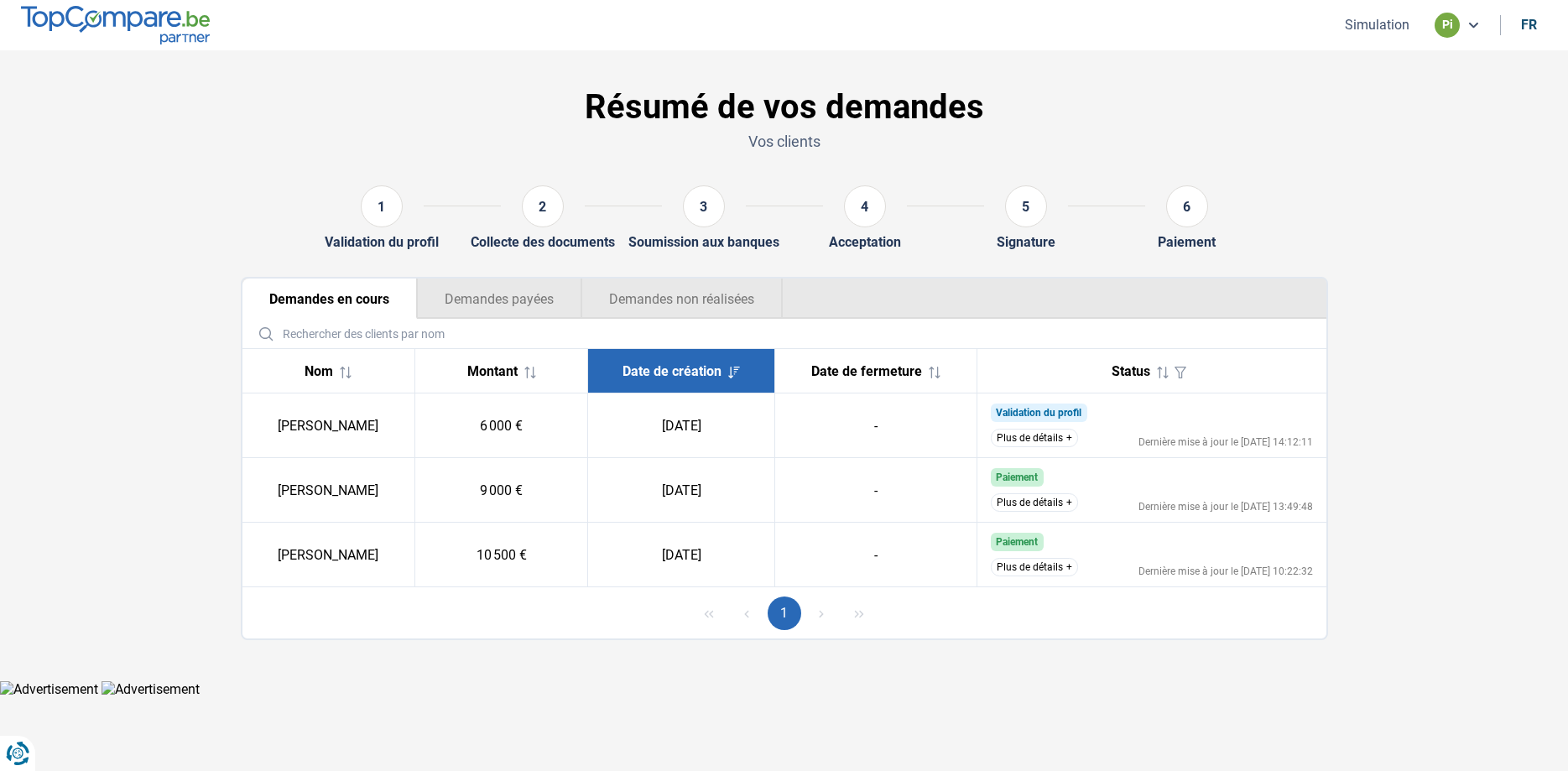
click at [1031, 573] on button "Plus de détails" at bounding box center [1035, 567] width 87 height 19
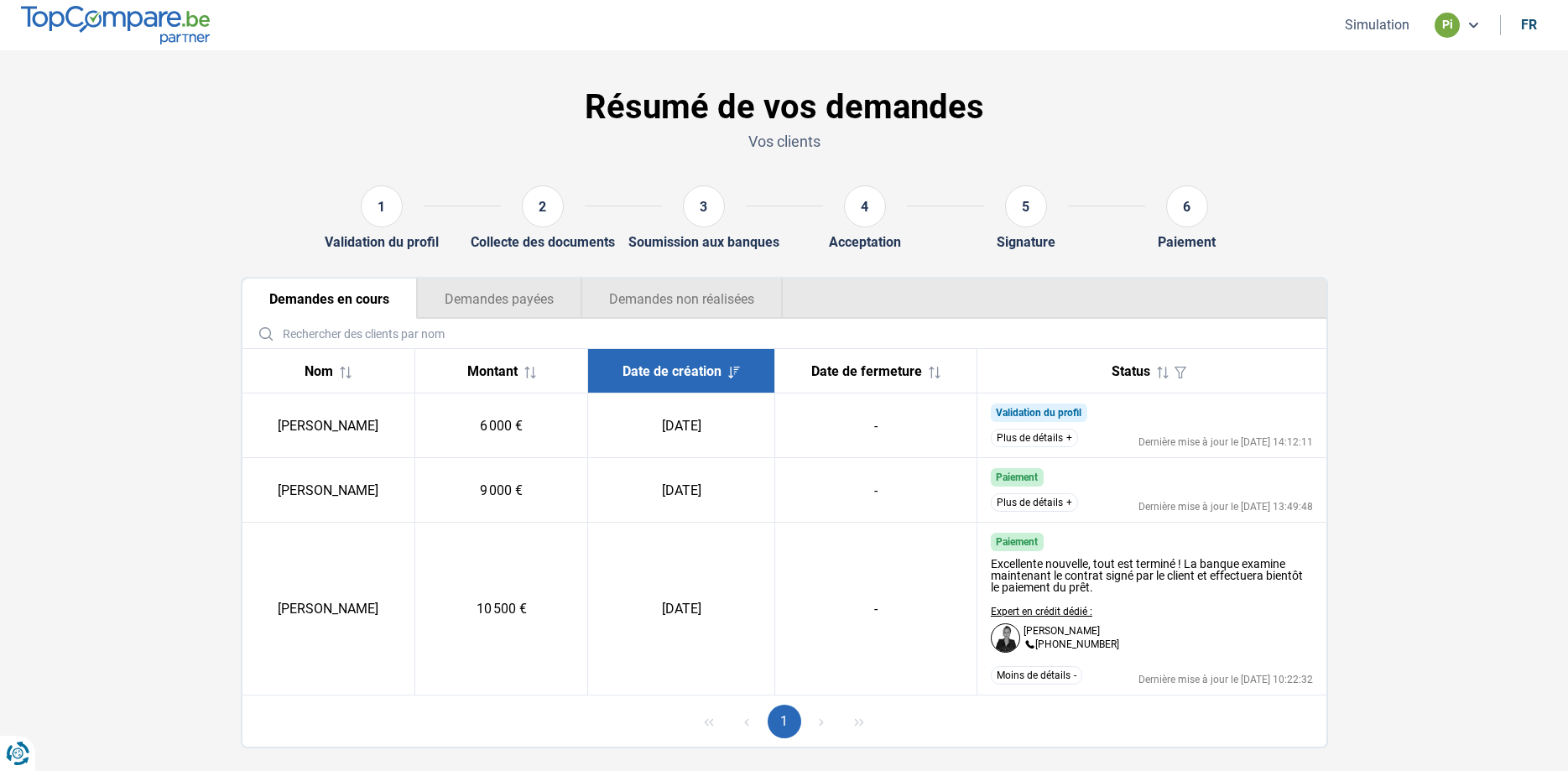
click at [844, 629] on td "-" at bounding box center [876, 609] width 202 height 173
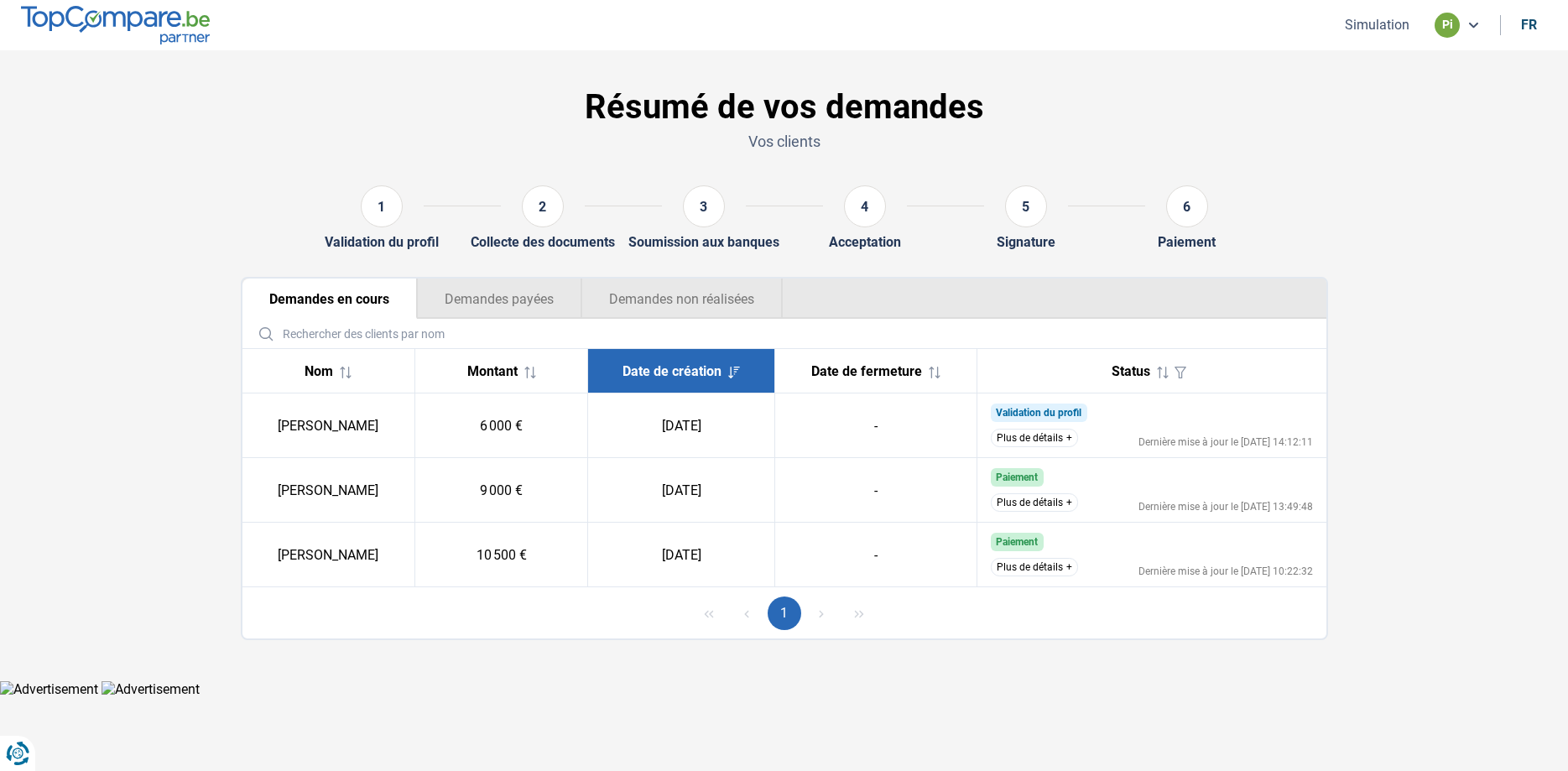
click at [1038, 436] on button "Plus de détails" at bounding box center [1035, 438] width 87 height 19
